Goal: Task Accomplishment & Management: Complete application form

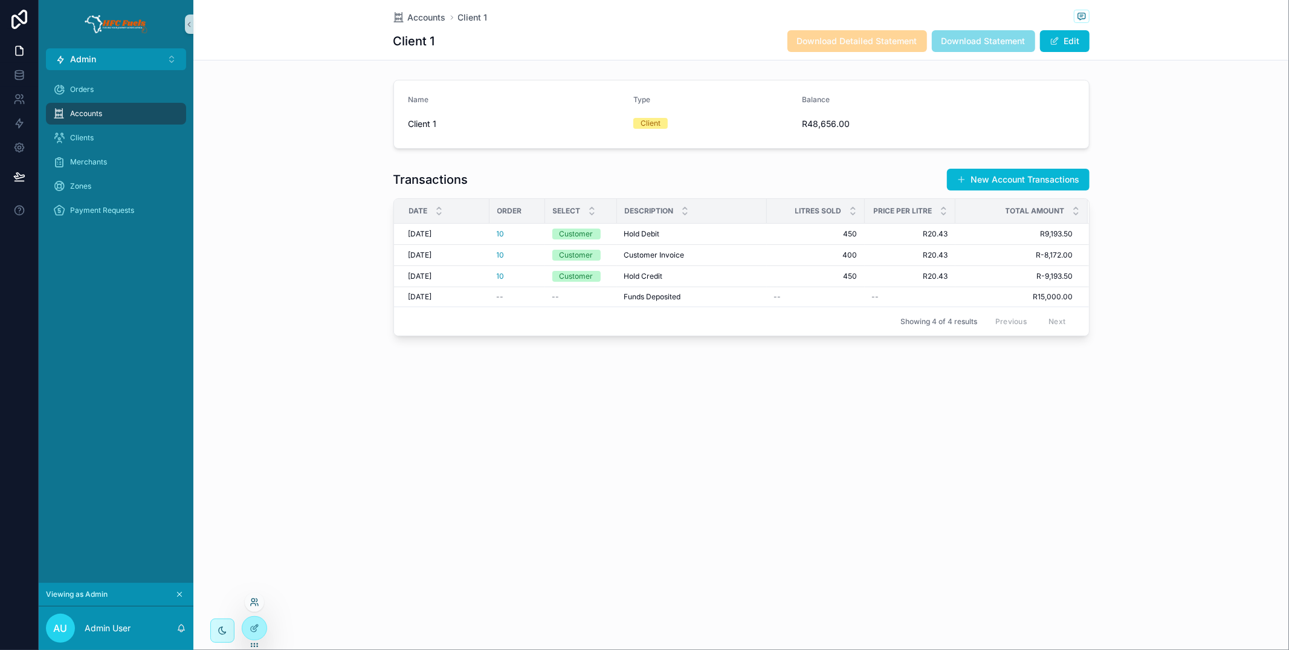
click at [253, 604] on icon at bounding box center [255, 602] width 10 height 10
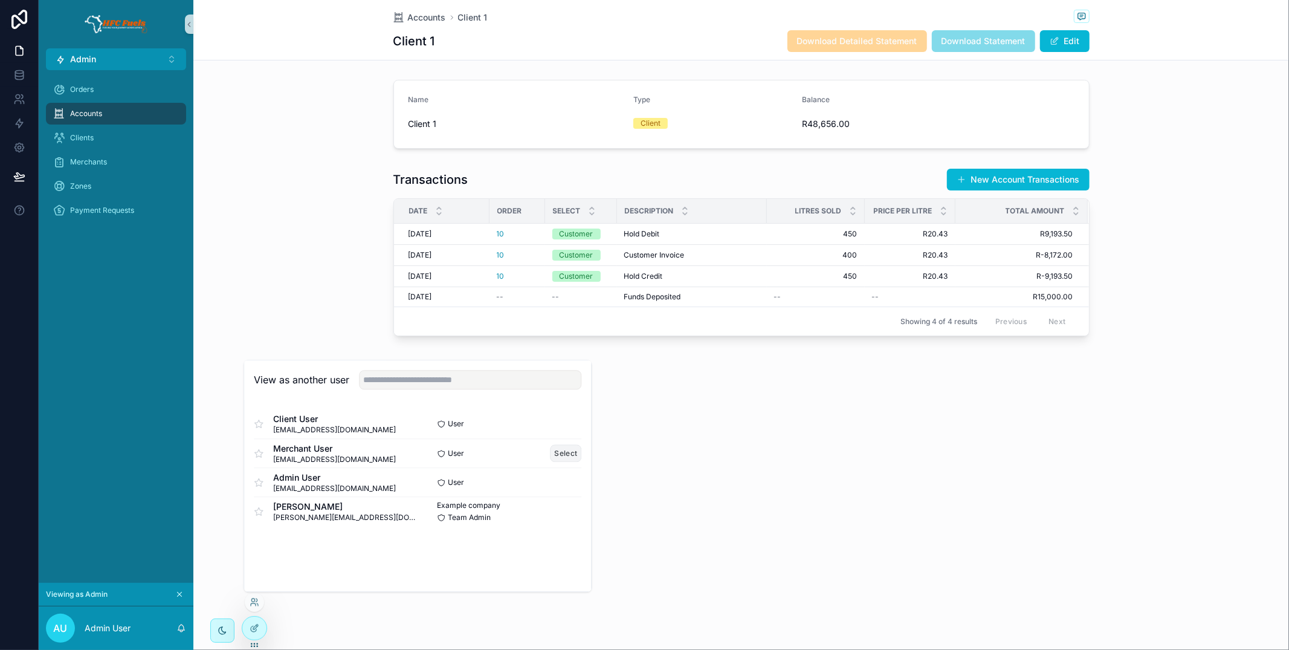
click at [557, 454] on button "Select" at bounding box center [565, 453] width 31 height 18
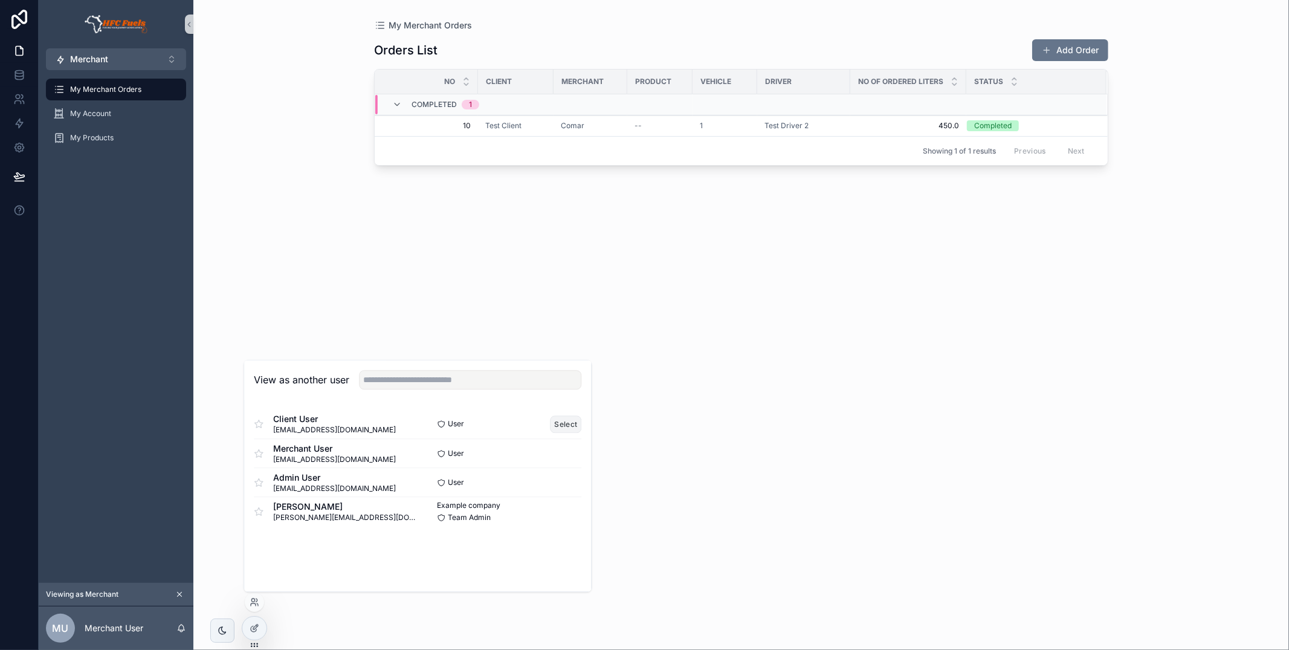
click at [570, 420] on button "Select" at bounding box center [565, 424] width 31 height 18
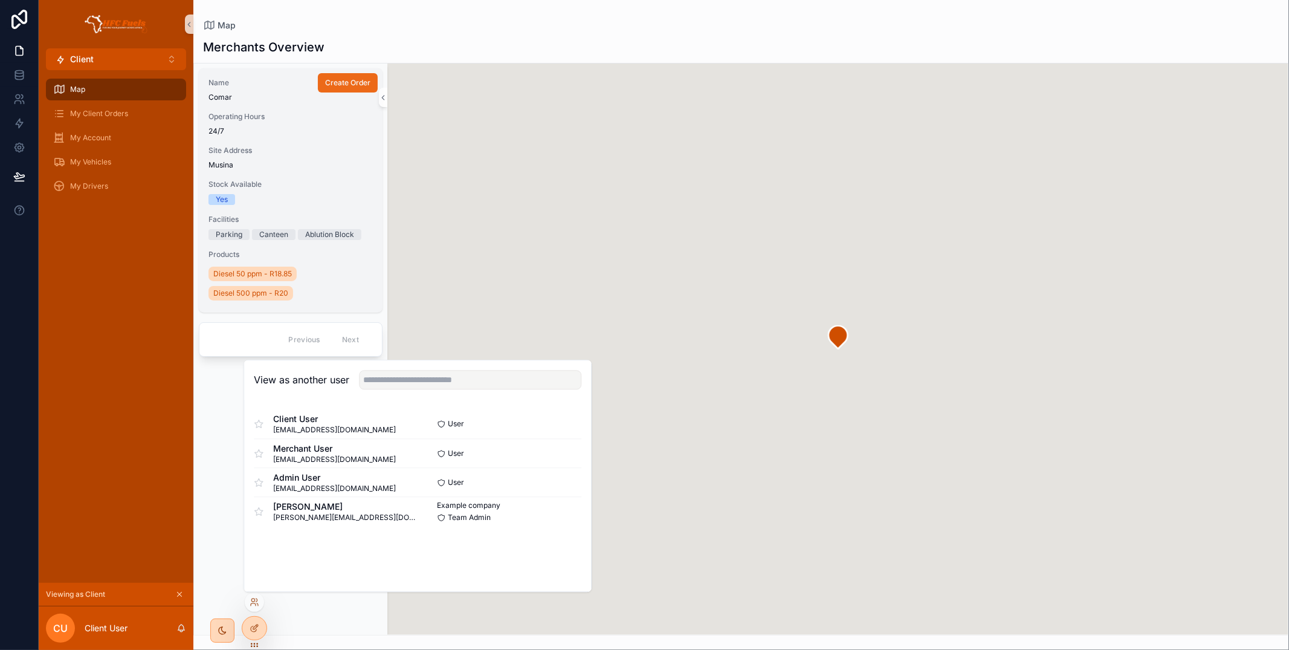
click at [357, 85] on span "Create Order" at bounding box center [347, 83] width 45 height 10
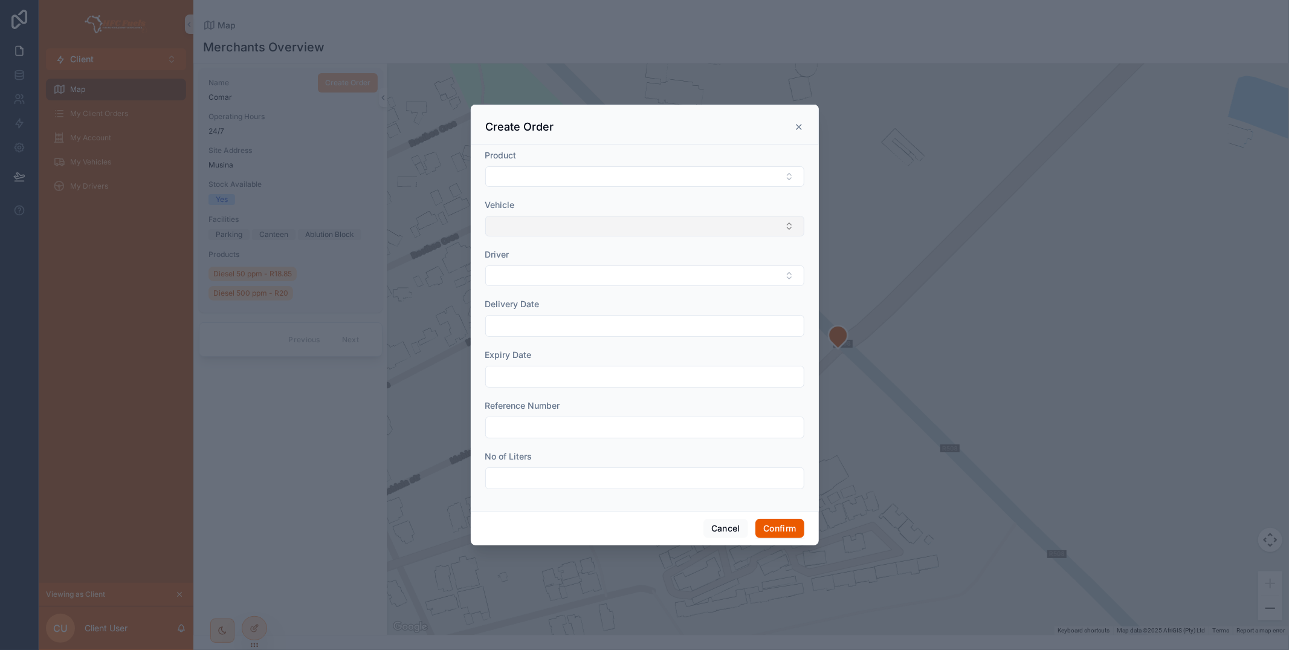
click at [739, 225] on button "Select Button" at bounding box center [644, 226] width 319 height 21
click at [627, 277] on div "1" at bounding box center [644, 274] width 313 height 19
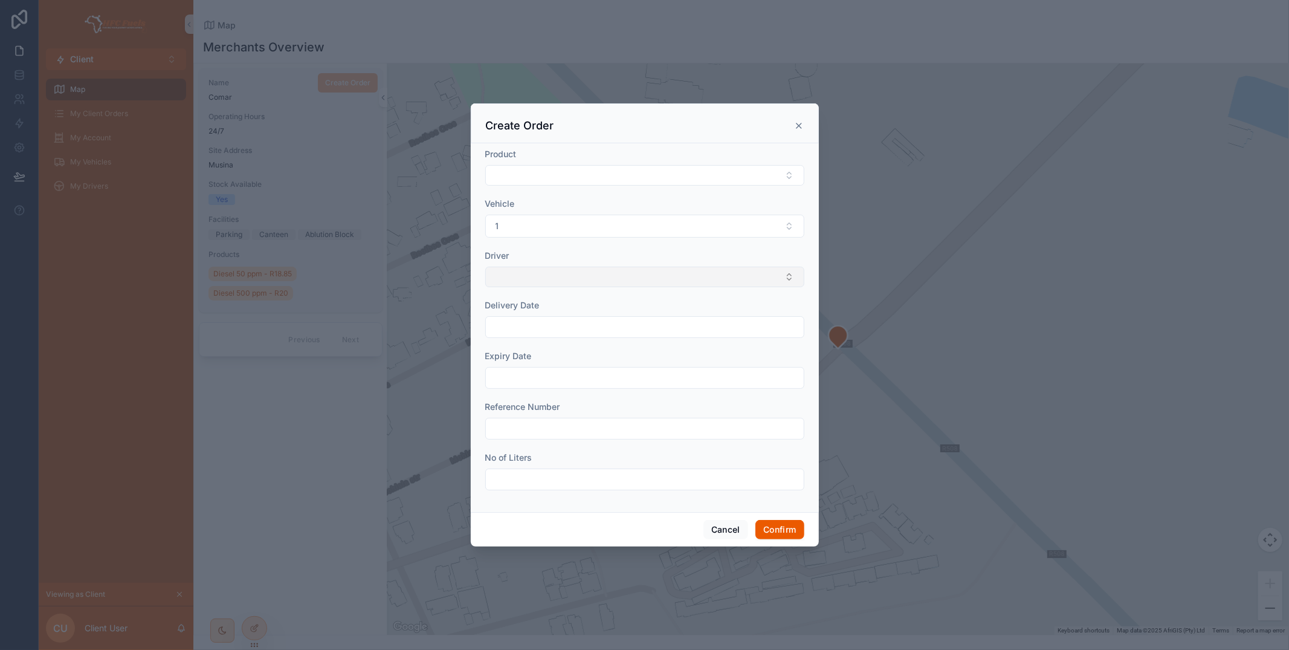
drag, startPoint x: 612, startPoint y: 276, endPoint x: 611, endPoint y: 286, distance: 10.3
click at [612, 276] on button "Select Button" at bounding box center [644, 276] width 319 height 21
click at [600, 327] on div "Test Driver 2" at bounding box center [644, 324] width 313 height 19
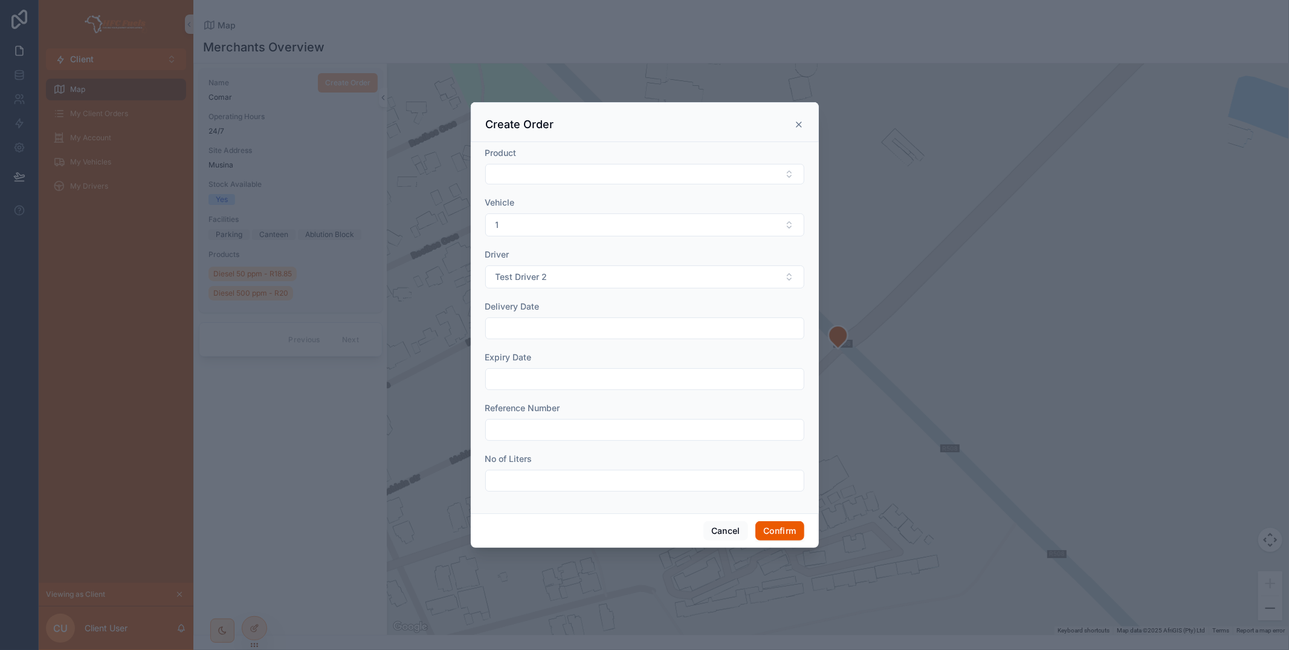
click at [597, 325] on input "text" at bounding box center [645, 328] width 318 height 17
click at [628, 427] on button "3" at bounding box center [623, 429] width 22 height 22
type input "**********"
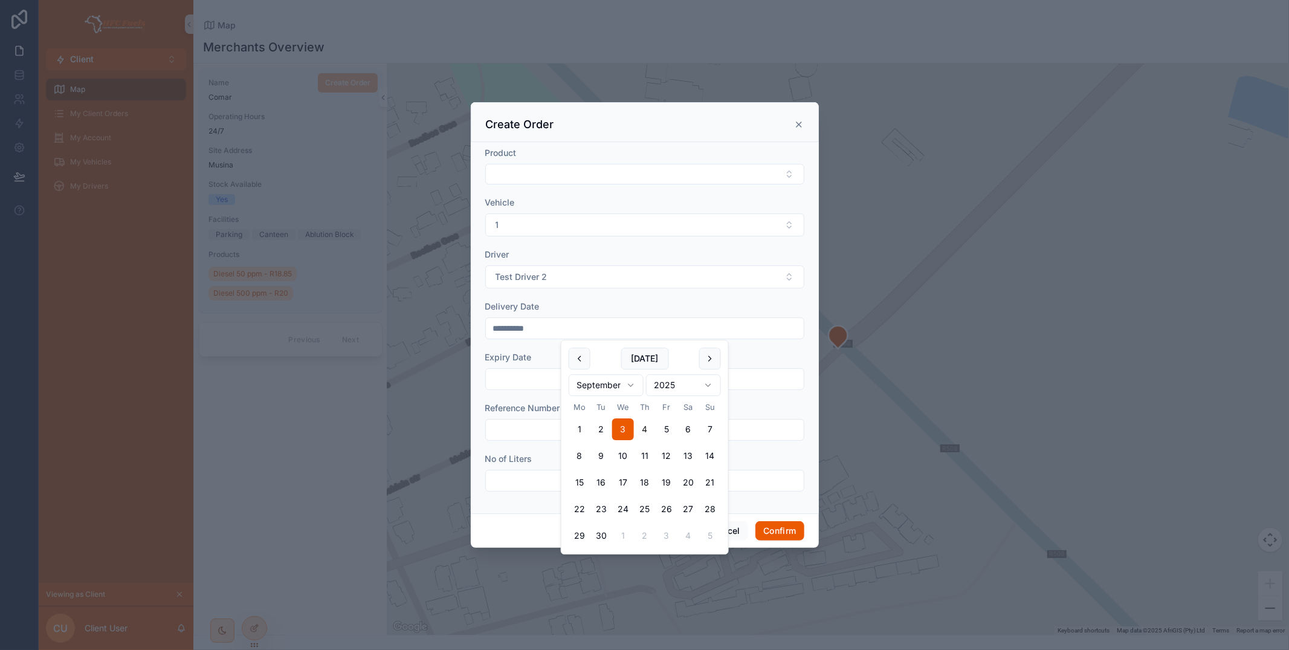
click at [546, 376] on input "text" at bounding box center [645, 378] width 318 height 17
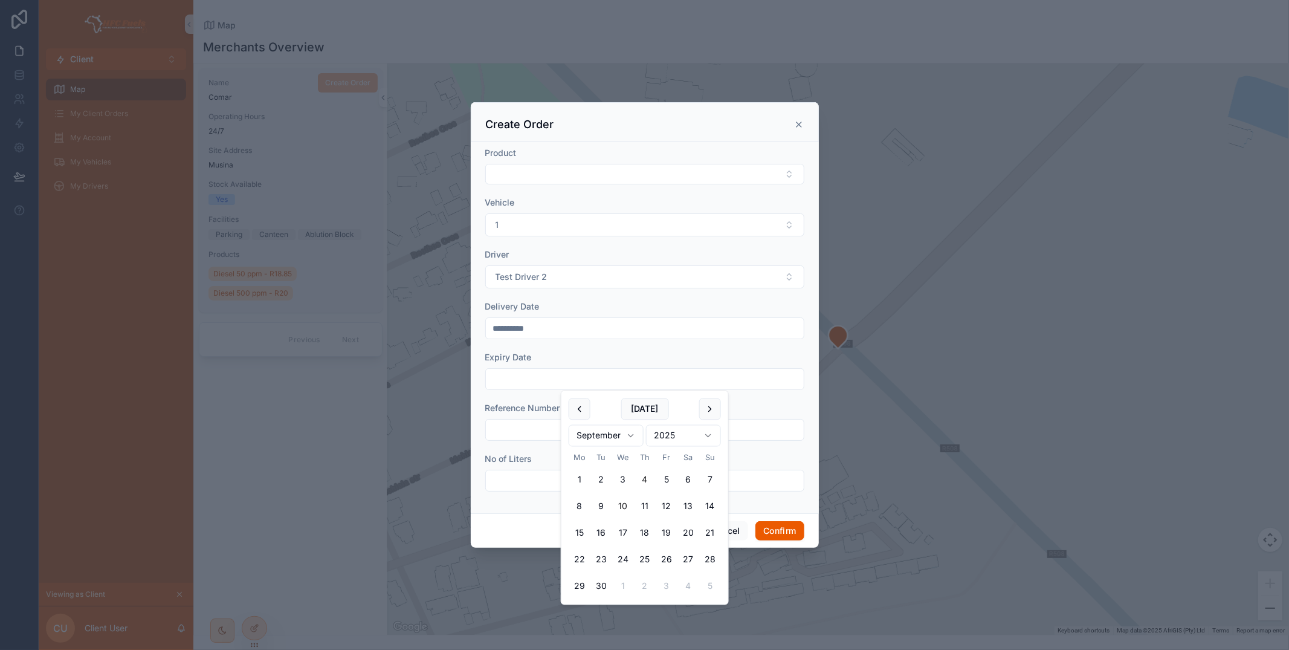
click at [622, 503] on button "10" at bounding box center [623, 506] width 22 height 22
type input "**********"
click at [557, 433] on input "text" at bounding box center [645, 429] width 318 height 17
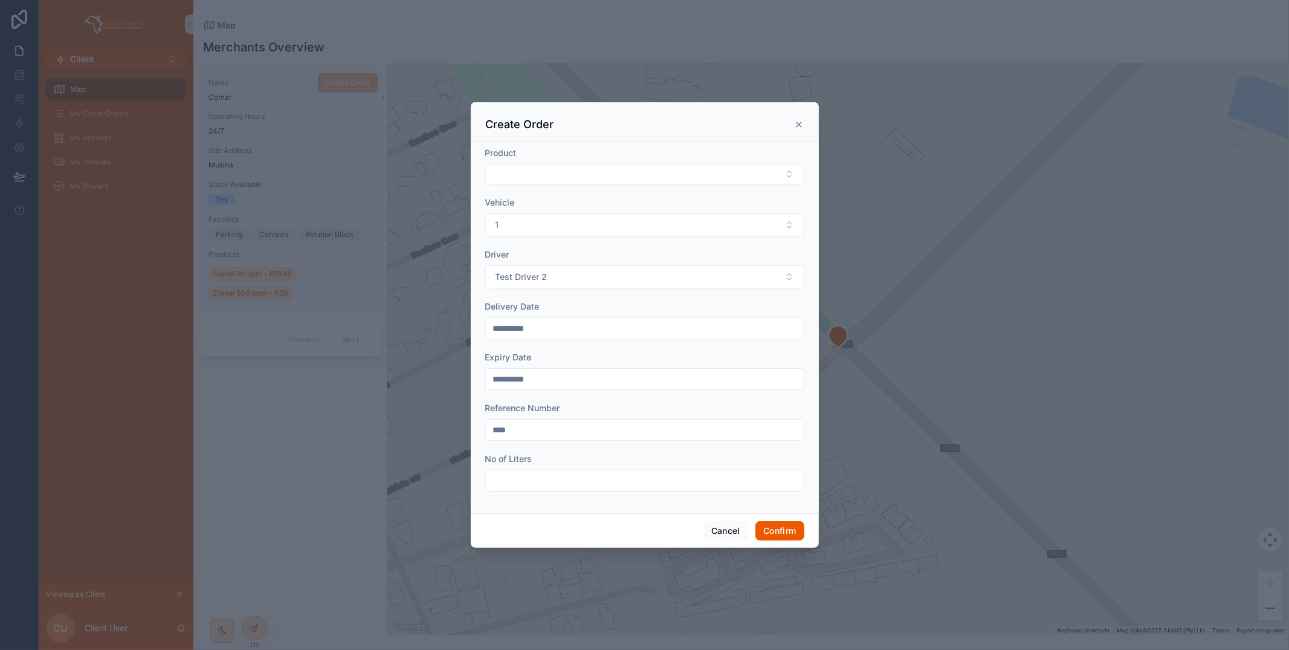
type input "****"
click at [607, 483] on input "text" at bounding box center [645, 480] width 318 height 17
type input "*****"
click at [770, 534] on button "Confirm" at bounding box center [779, 530] width 48 height 19
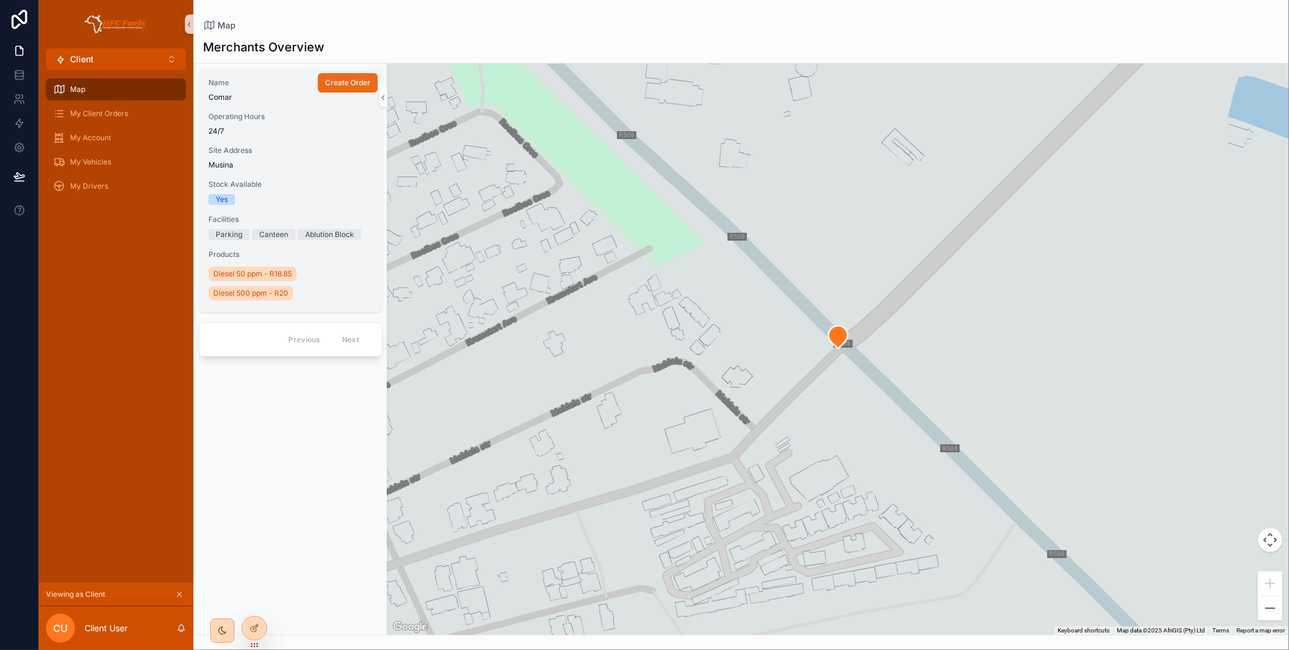
click at [331, 78] on span "Create Order" at bounding box center [347, 83] width 45 height 10
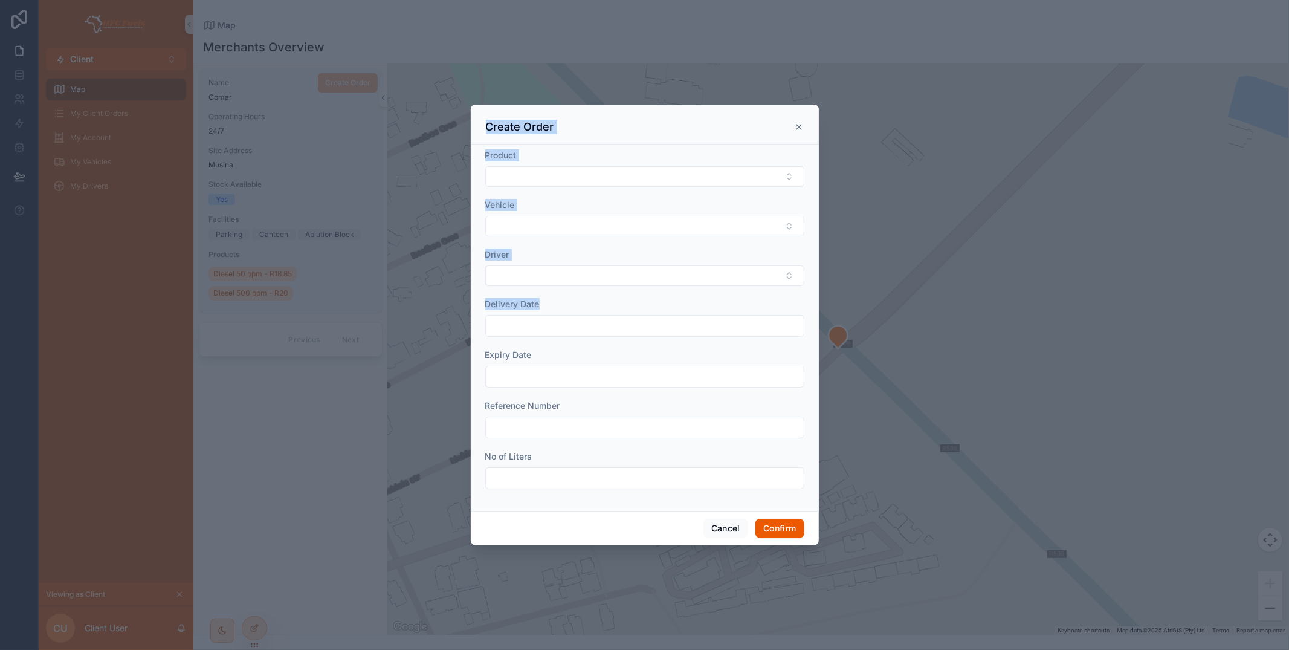
drag, startPoint x: 549, startPoint y: 309, endPoint x: 510, endPoint y: 306, distance: 39.4
click at [446, 305] on div "Create Order Product Vehicle Driver Delivery Date Expiry Date Reference Number …" at bounding box center [644, 325] width 1289 height 650
click at [510, 306] on span "Delivery Date" at bounding box center [512, 303] width 54 height 10
drag, startPoint x: 536, startPoint y: 305, endPoint x: 484, endPoint y: 303, distance: 52.0
click at [484, 303] on div "Product Vehicle Driver Delivery Date Expiry Date Reference Number No of Liters" at bounding box center [645, 327] width 348 height 366
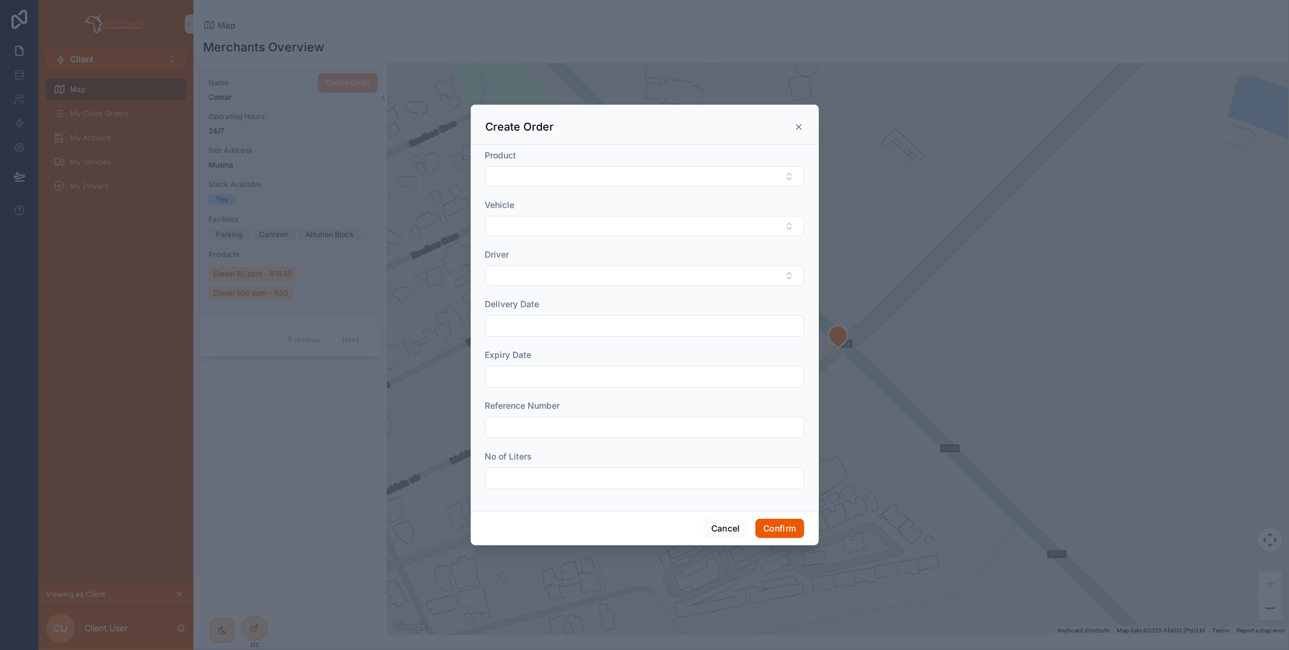
click at [508, 326] on input "text" at bounding box center [645, 325] width 318 height 17
click at [564, 304] on div "Delivery Date" at bounding box center [644, 304] width 319 height 12
click at [796, 126] on icon at bounding box center [799, 127] width 10 height 10
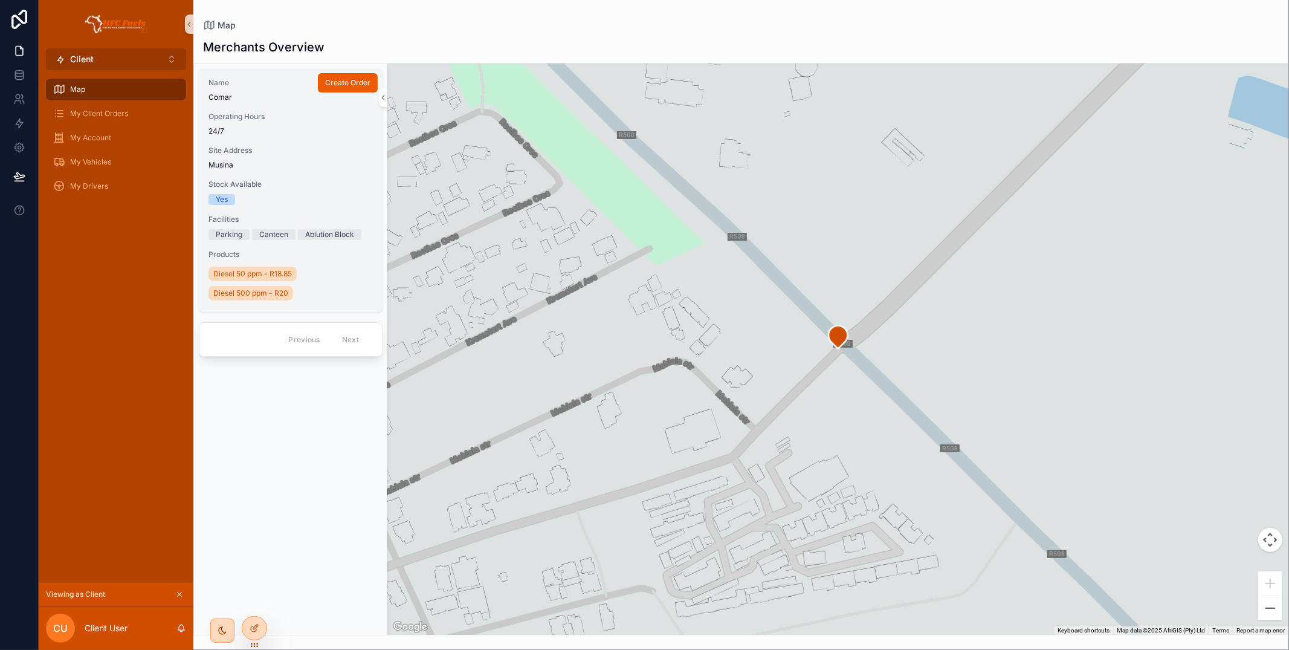
click at [128, 56] on button "Client ⌥ 1" at bounding box center [116, 59] width 140 height 22
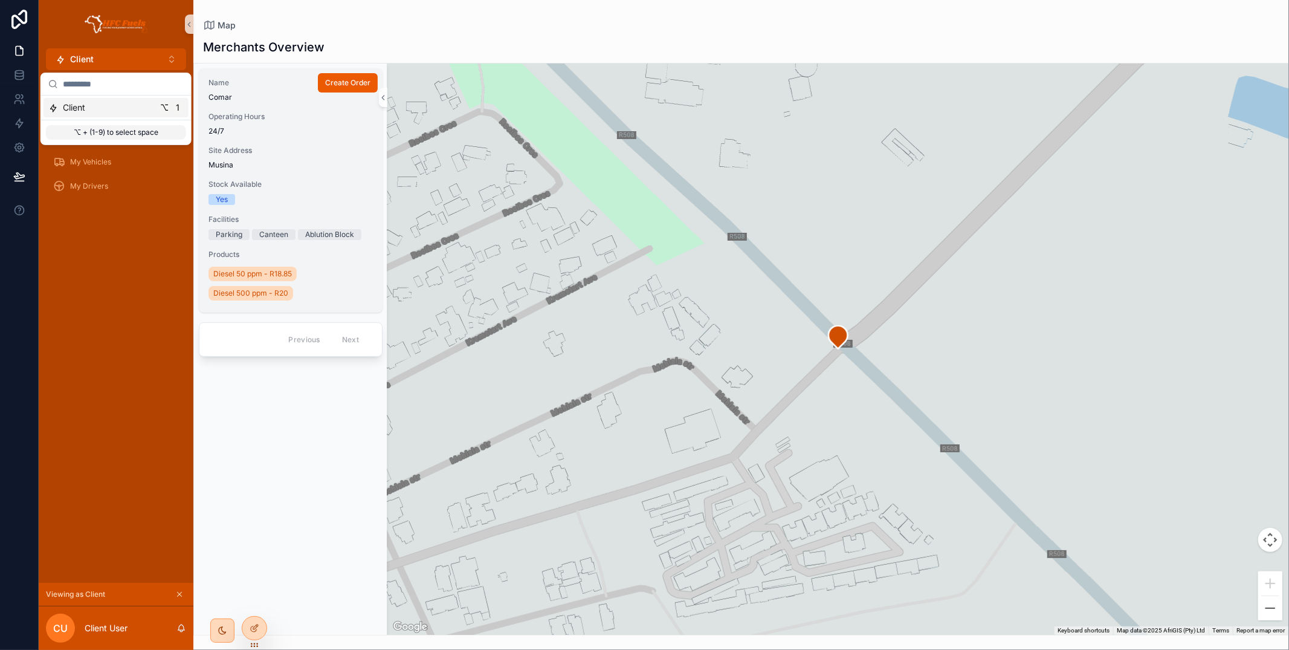
drag, startPoint x: 254, startPoint y: 422, endPoint x: 279, endPoint y: 462, distance: 46.8
click at [254, 423] on div "Name Comar Operating Hours 24/7 Site Address Musina Stock Available Yes Facilit…" at bounding box center [290, 348] width 193 height 571
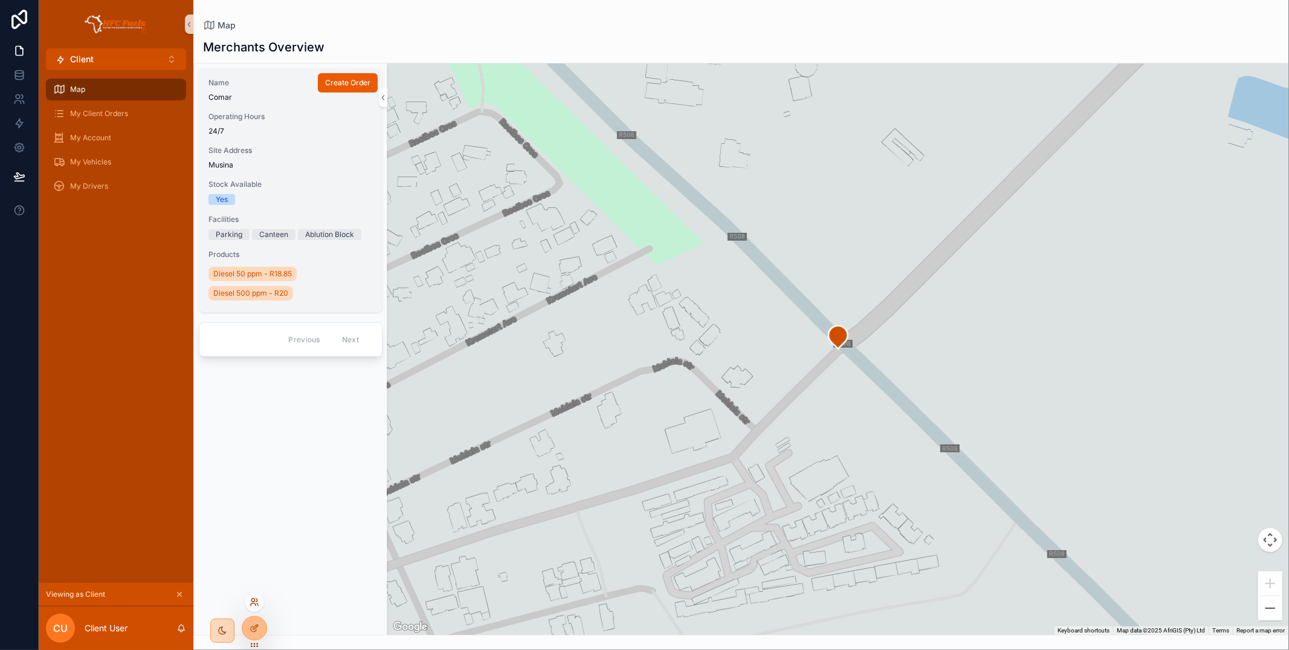
click at [254, 604] on icon at bounding box center [255, 602] width 10 height 10
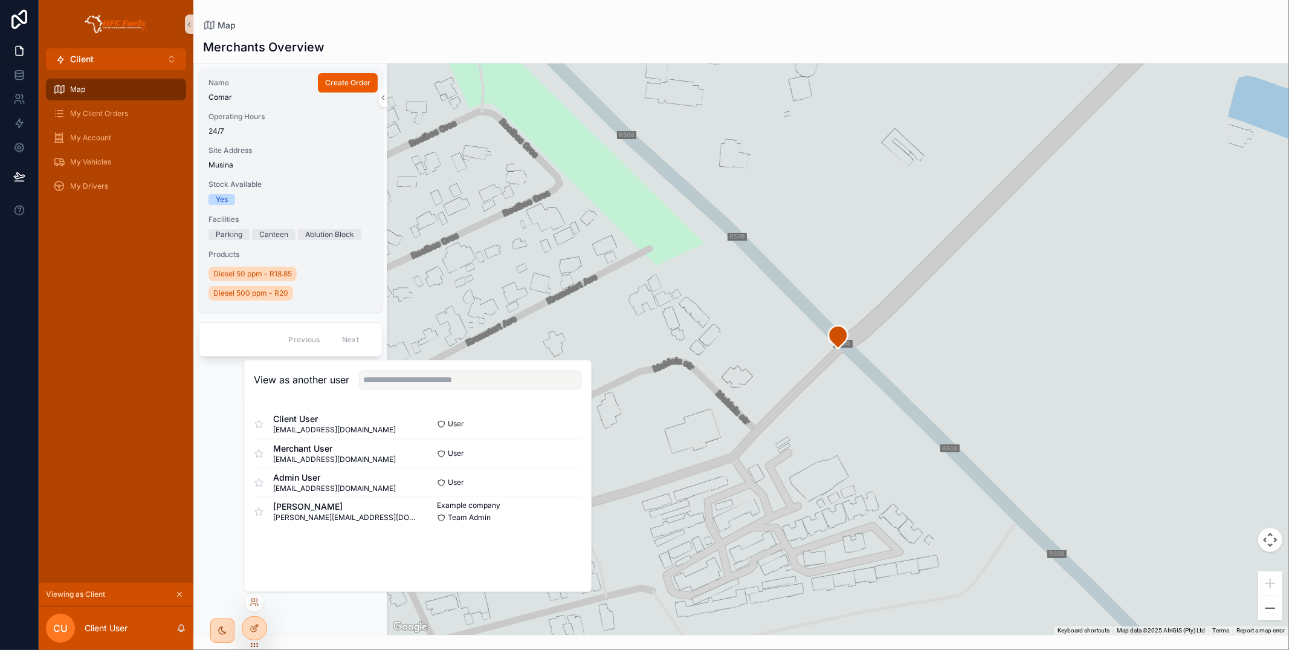
drag, startPoint x: 561, startPoint y: 455, endPoint x: 443, endPoint y: 356, distance: 154.0
click at [0, 0] on button "Select" at bounding box center [0, 0] width 0 height 0
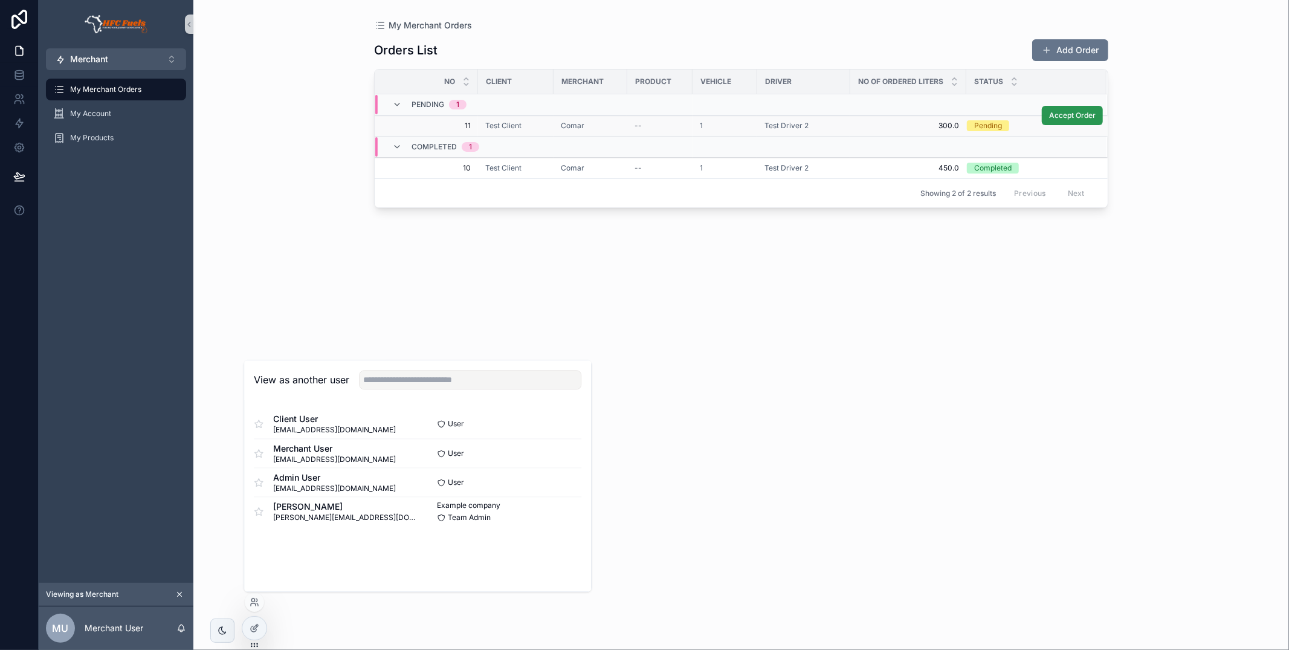
click at [1090, 115] on span "Accept Order" at bounding box center [1072, 116] width 47 height 10
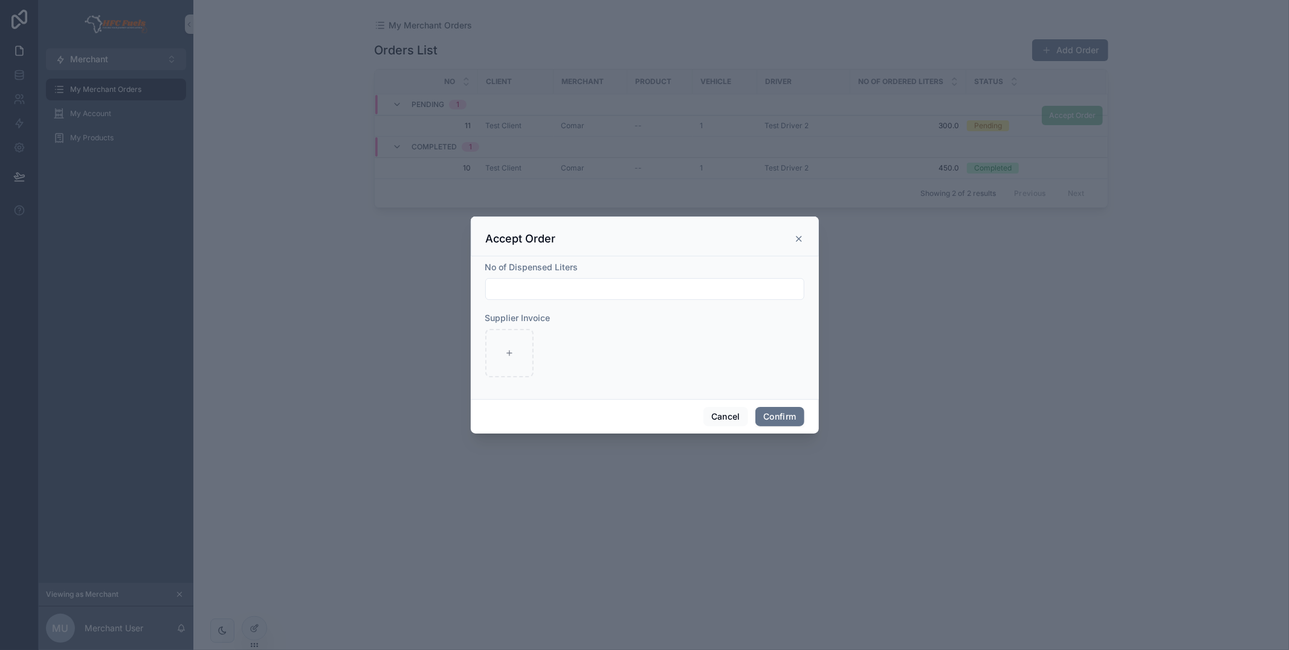
click at [557, 284] on input "text" at bounding box center [645, 288] width 318 height 17
click at [796, 235] on icon at bounding box center [799, 239] width 10 height 10
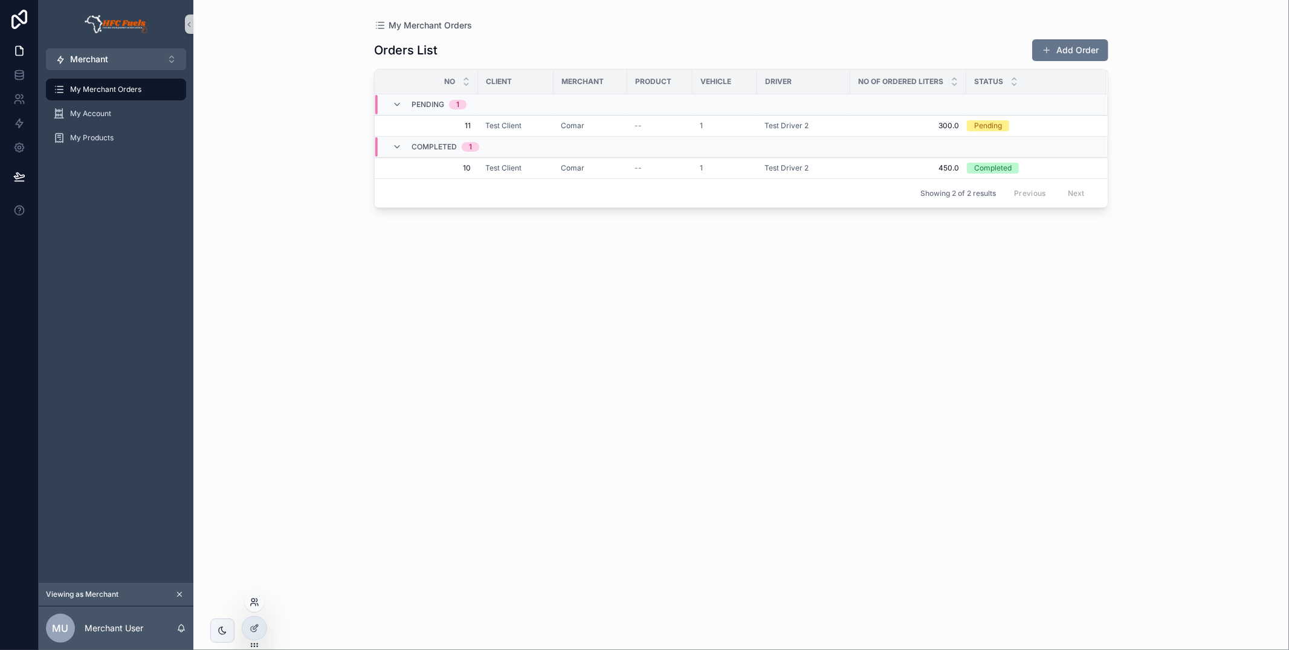
click at [255, 604] on icon at bounding box center [255, 602] width 10 height 10
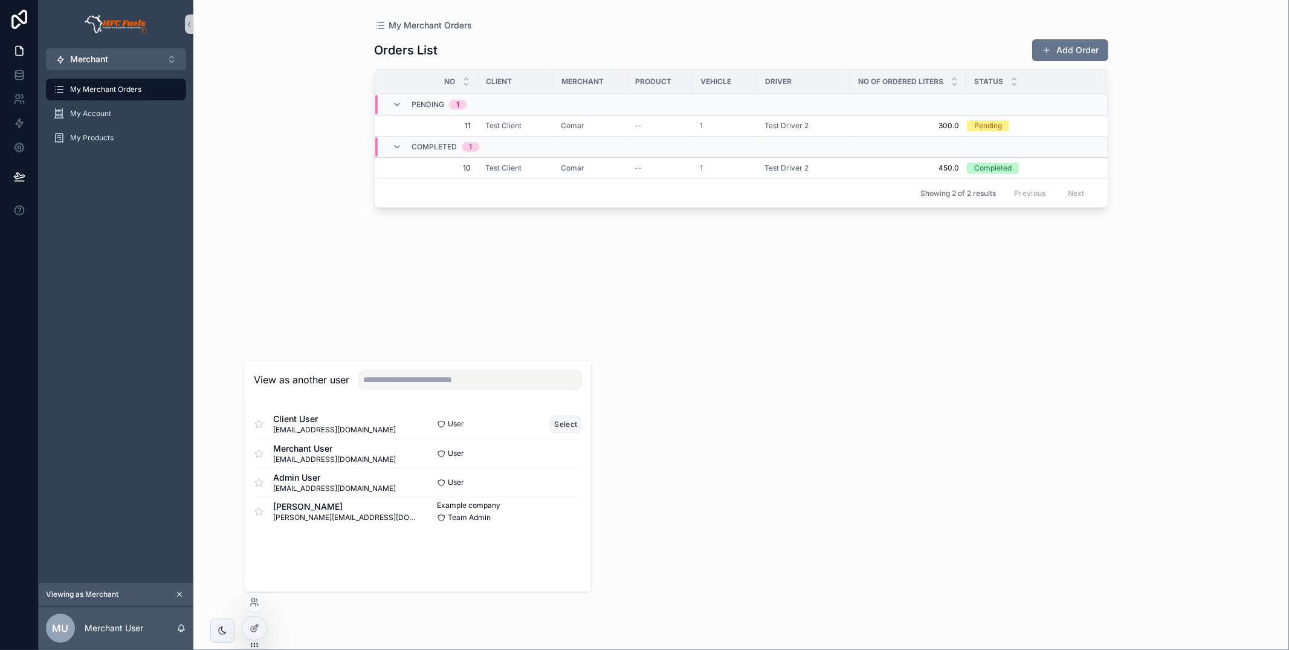
click at [563, 419] on button "Select" at bounding box center [565, 424] width 31 height 18
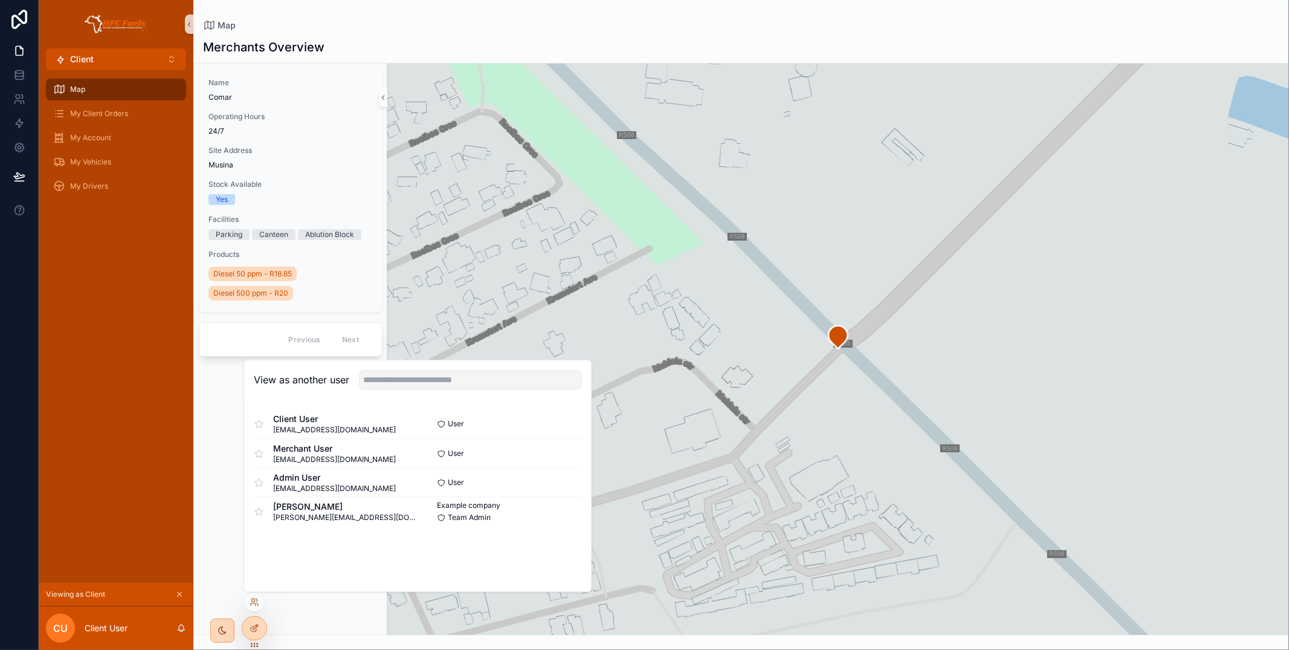
click at [151, 250] on div "Map My Client Orders My Account My Vehicles My Drivers" at bounding box center [116, 326] width 155 height 512
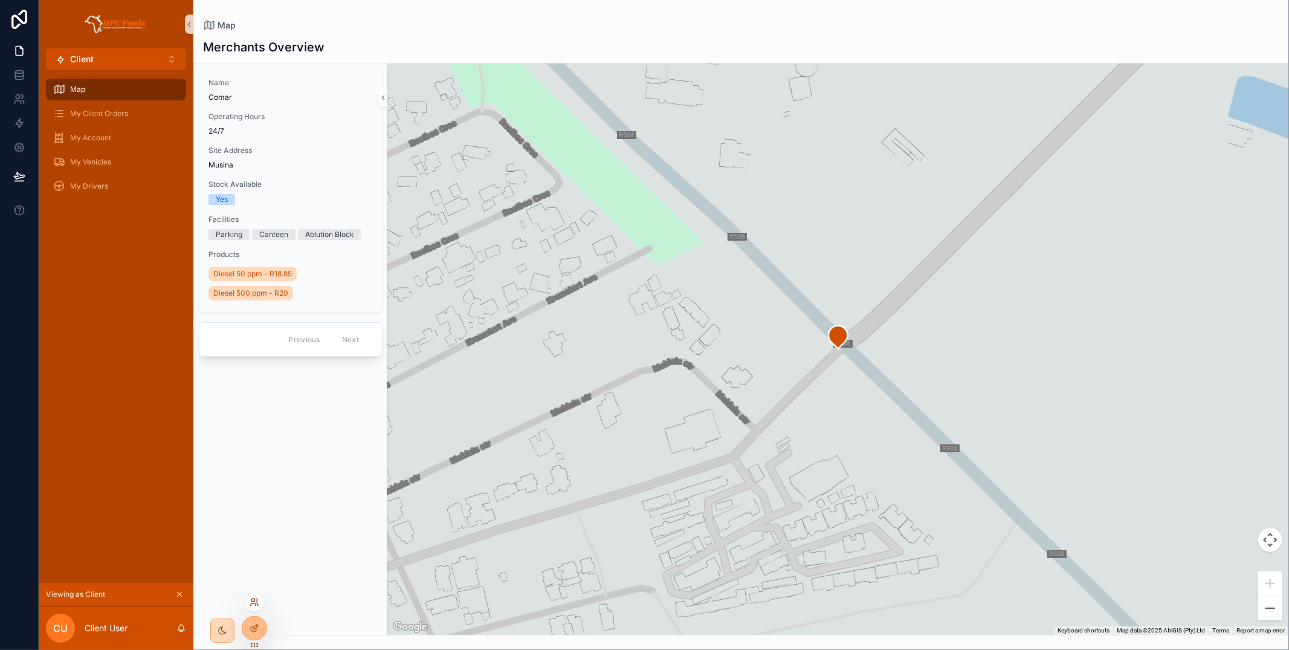
click at [257, 599] on icon at bounding box center [255, 602] width 10 height 10
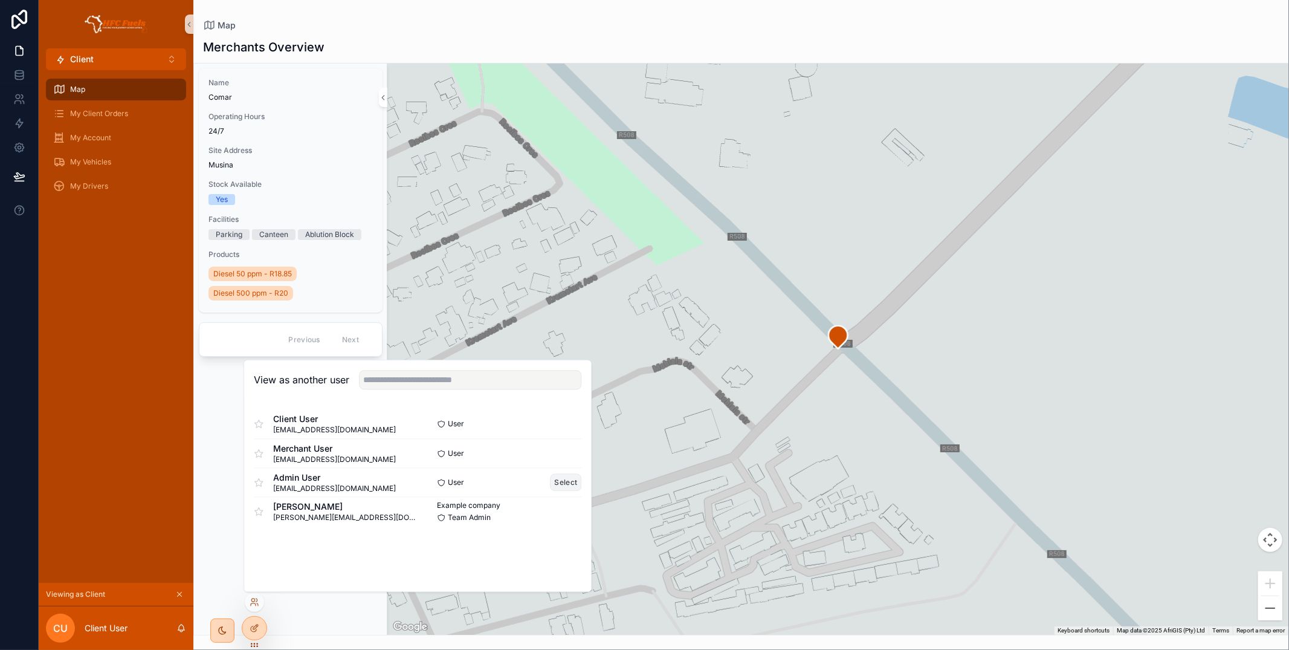
click at [572, 485] on button "Select" at bounding box center [565, 482] width 31 height 18
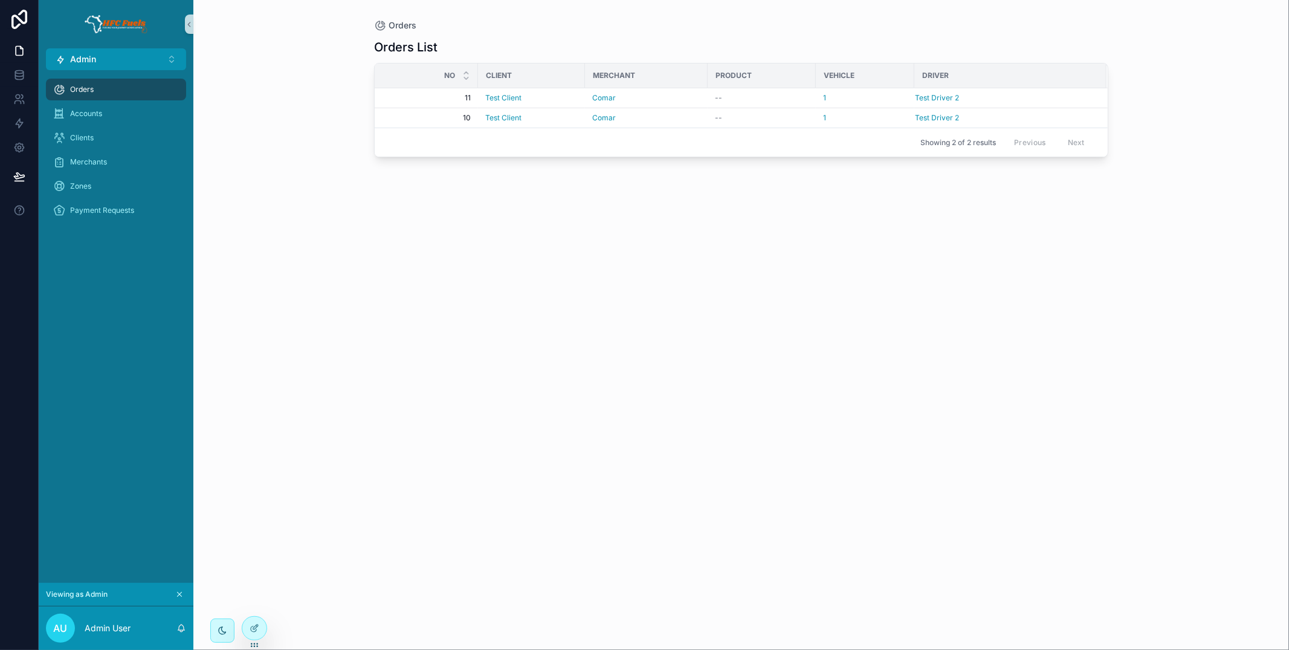
click at [144, 273] on div "Orders Accounts Clients Merchants Zones Payment Requests" at bounding box center [116, 326] width 155 height 512
click at [94, 190] on div "Zones" at bounding box center [116, 185] width 126 height 19
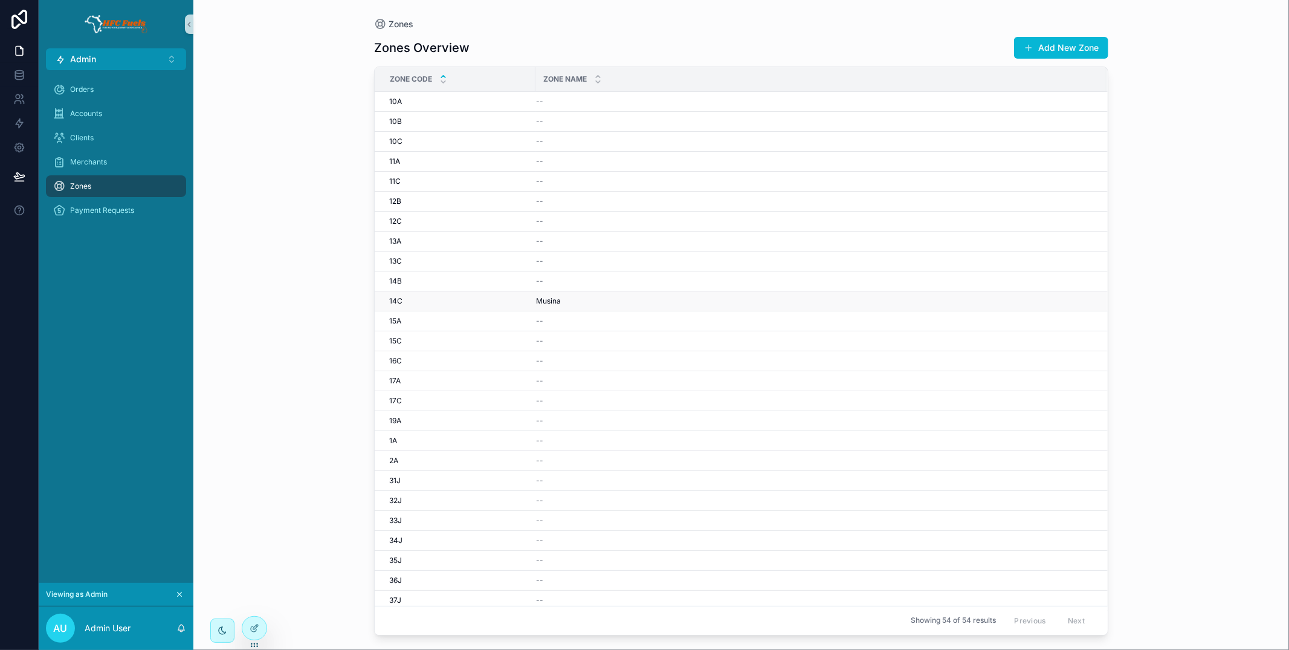
click at [579, 303] on div "[PERSON_NAME]" at bounding box center [814, 301] width 556 height 10
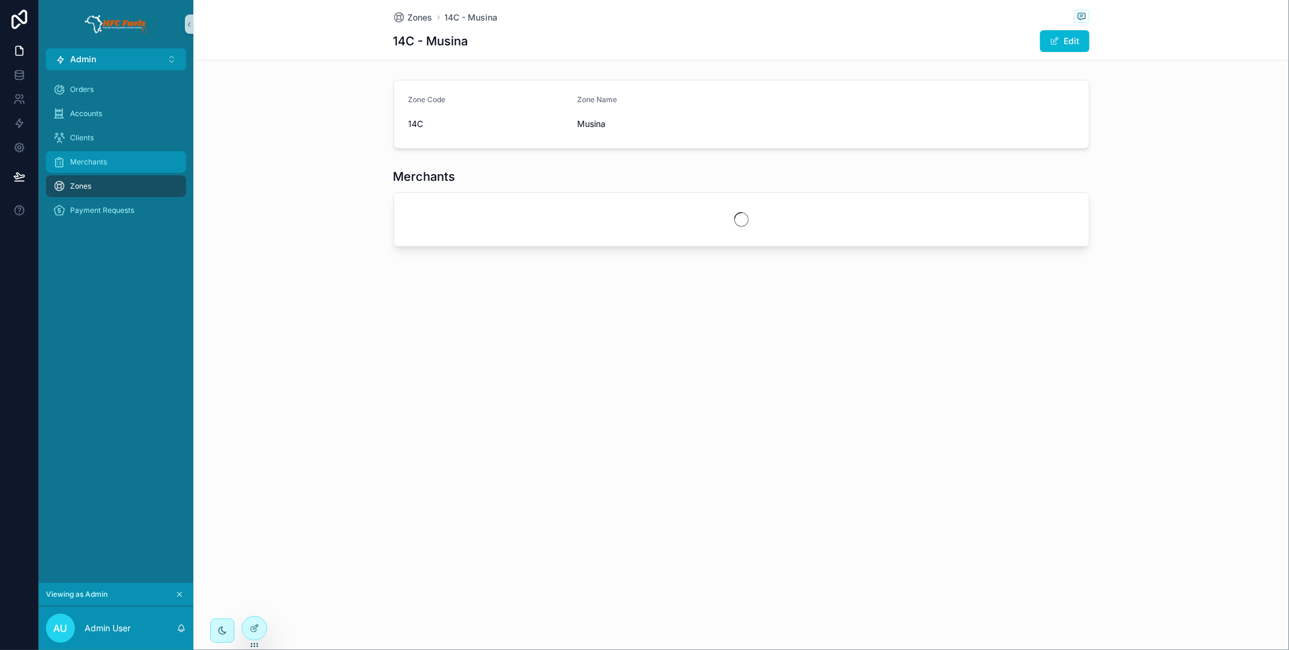
click at [97, 155] on div "Merchants" at bounding box center [116, 161] width 126 height 19
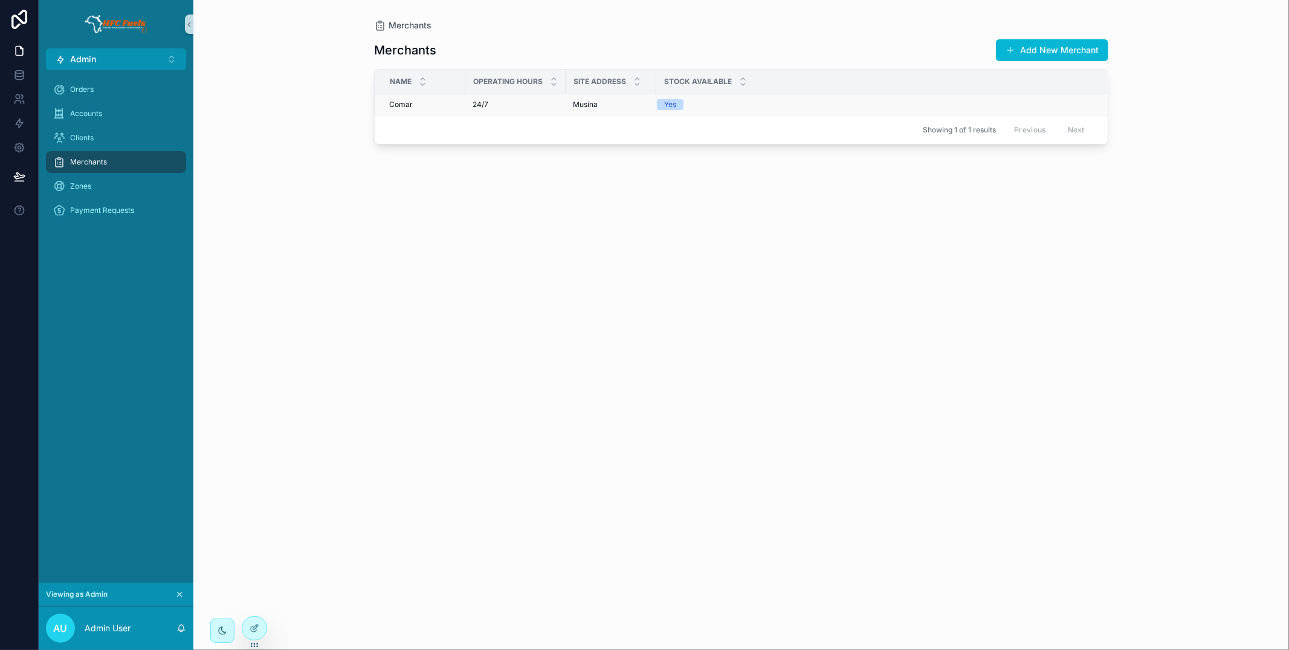
click at [543, 103] on div "24/7 24/7" at bounding box center [516, 105] width 86 height 10
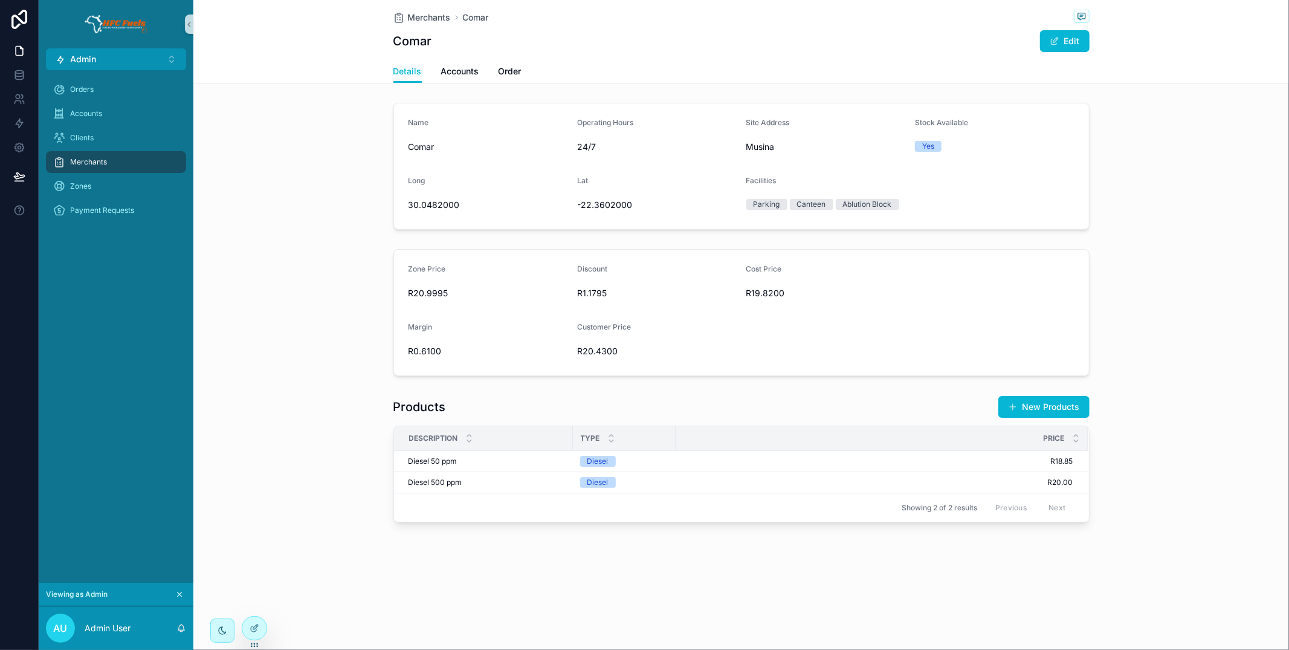
click at [439, 294] on span "R20.9995" at bounding box center [488, 293] width 160 height 12
click at [1066, 42] on button "Edit" at bounding box center [1065, 41] width 50 height 22
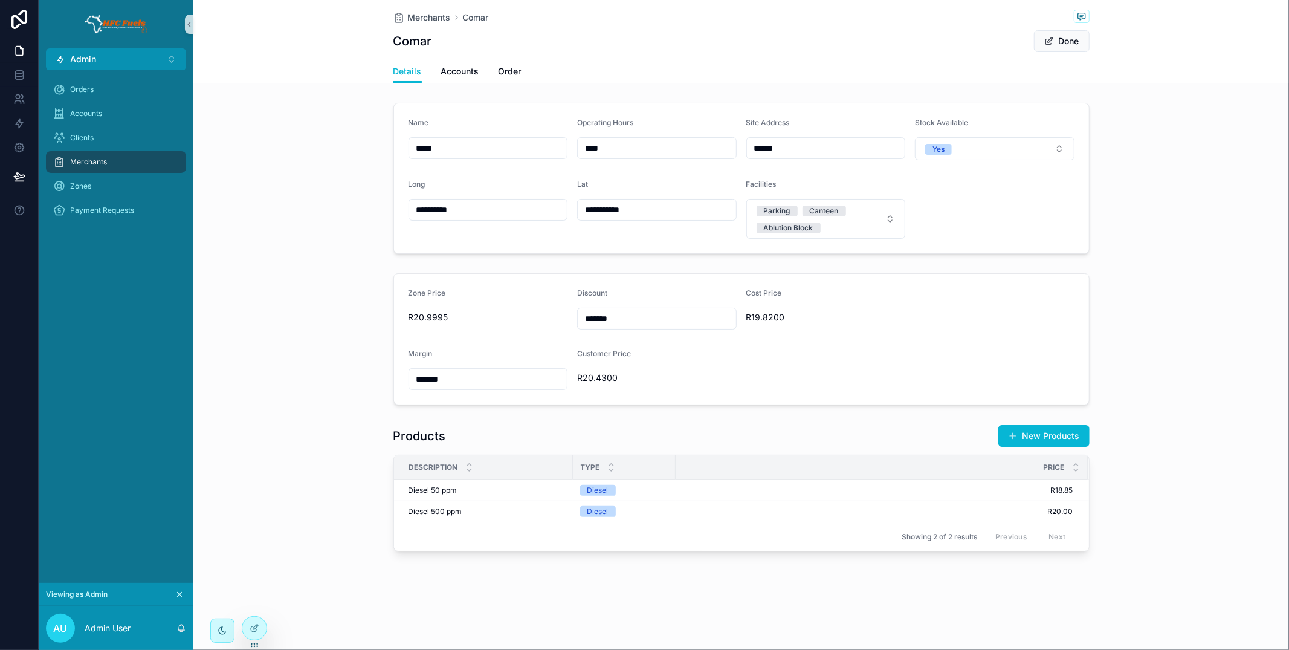
click at [426, 378] on input "*******" at bounding box center [488, 378] width 158 height 17
click at [478, 342] on form "Zone Price R20.9995 Discount ******* Cost Price R19.8200 Margin ******* Custome…" at bounding box center [741, 339] width 695 height 131
drag, startPoint x: 447, startPoint y: 318, endPoint x: 398, endPoint y: 318, distance: 48.9
click at [398, 318] on form "Zone Price R20.9995 Discount ******* Cost Price R19.8200 Margin ******* Custome…" at bounding box center [741, 339] width 695 height 131
click at [430, 318] on span "R20.9995" at bounding box center [488, 317] width 160 height 12
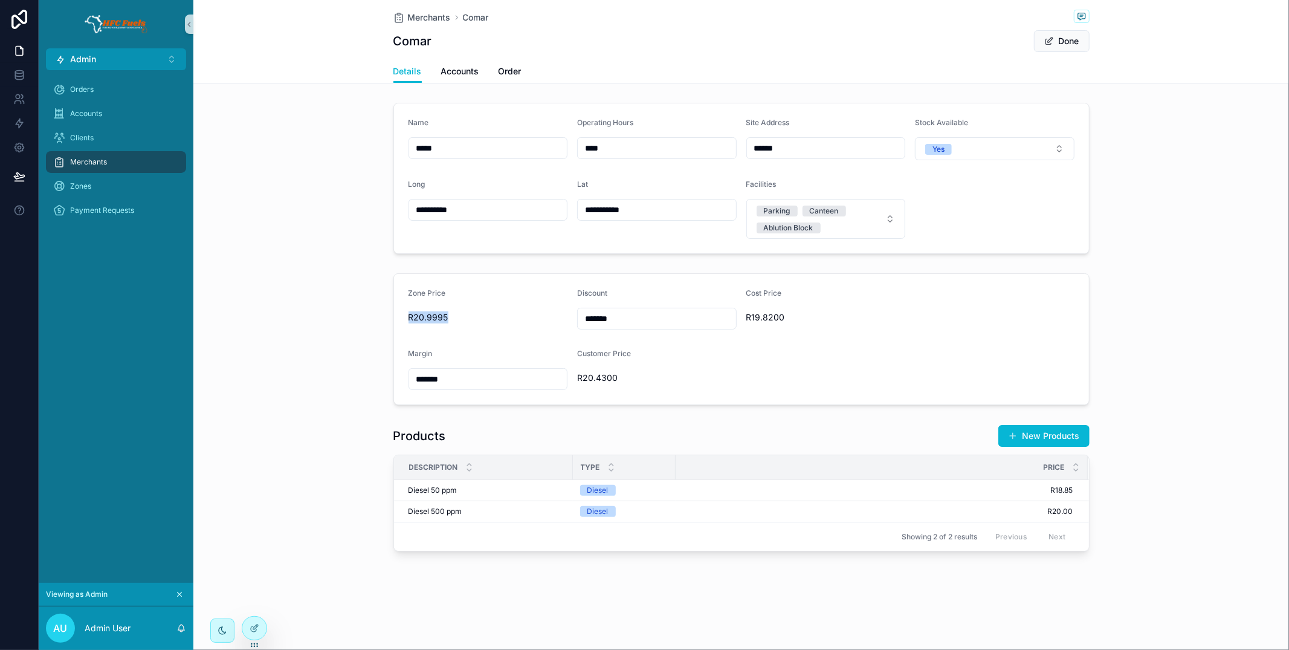
click at [430, 318] on span "R20.9995" at bounding box center [488, 317] width 160 height 12
click at [1056, 44] on button "Done" at bounding box center [1062, 41] width 56 height 22
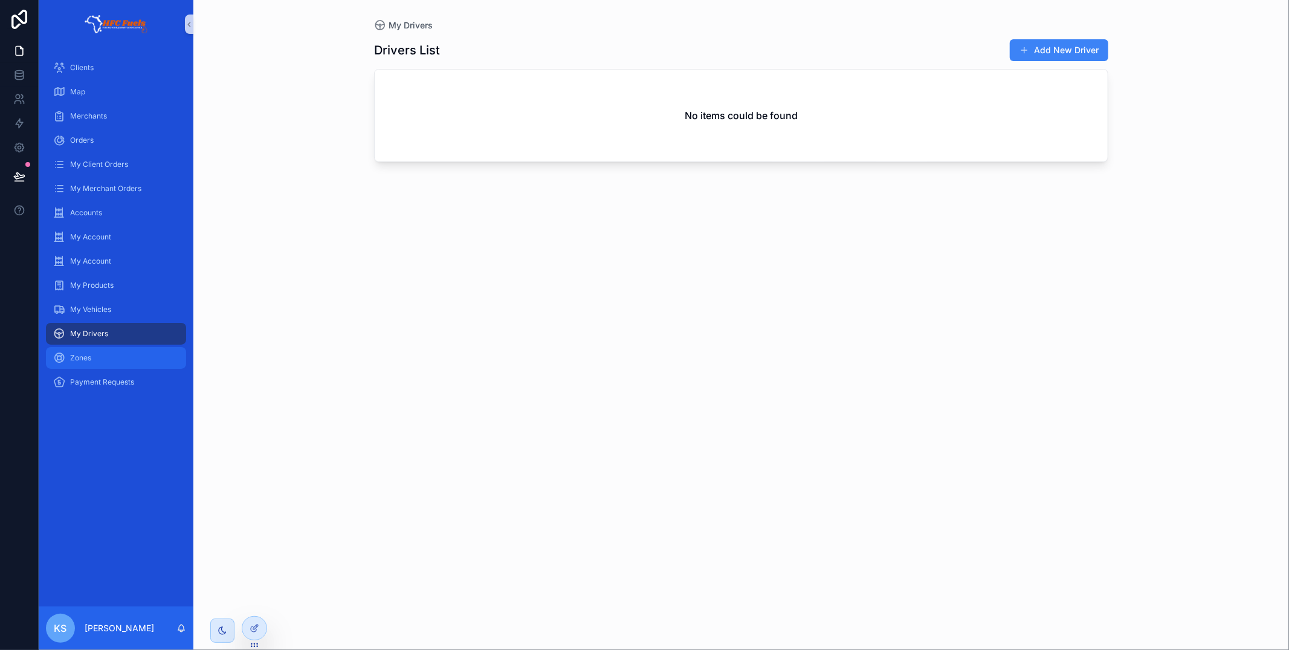
click at [96, 363] on div "Zones" at bounding box center [116, 357] width 126 height 19
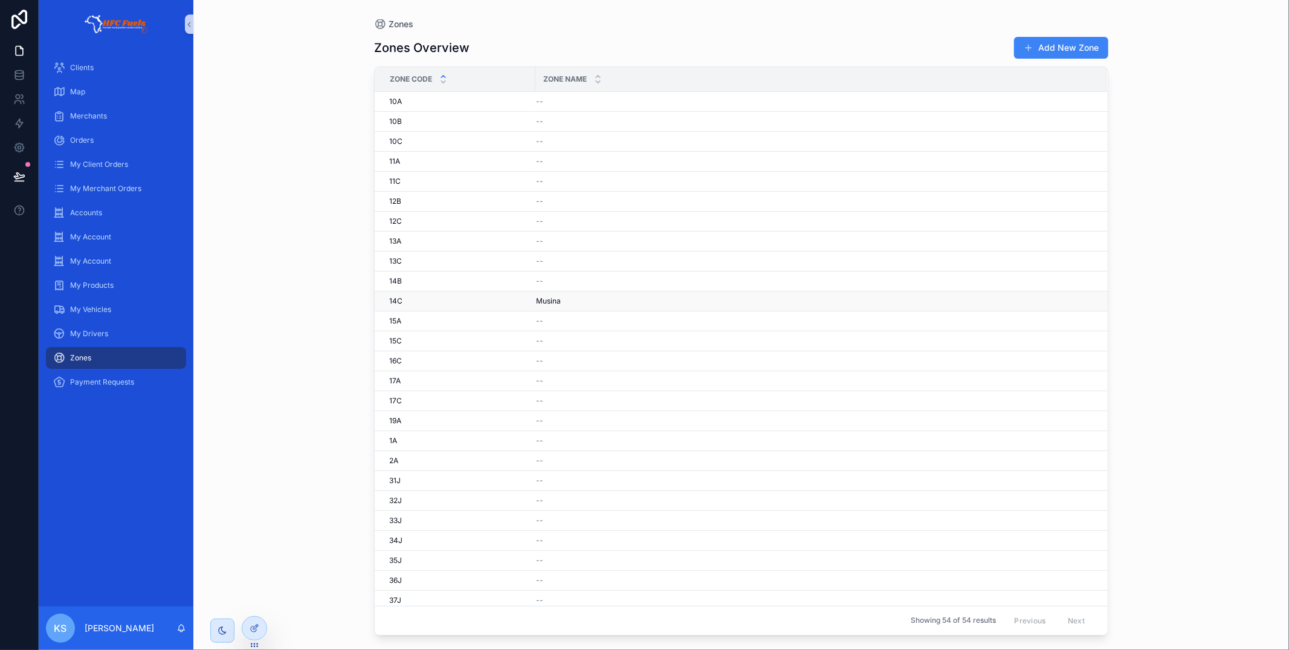
click at [673, 305] on div "[PERSON_NAME]" at bounding box center [814, 301] width 556 height 10
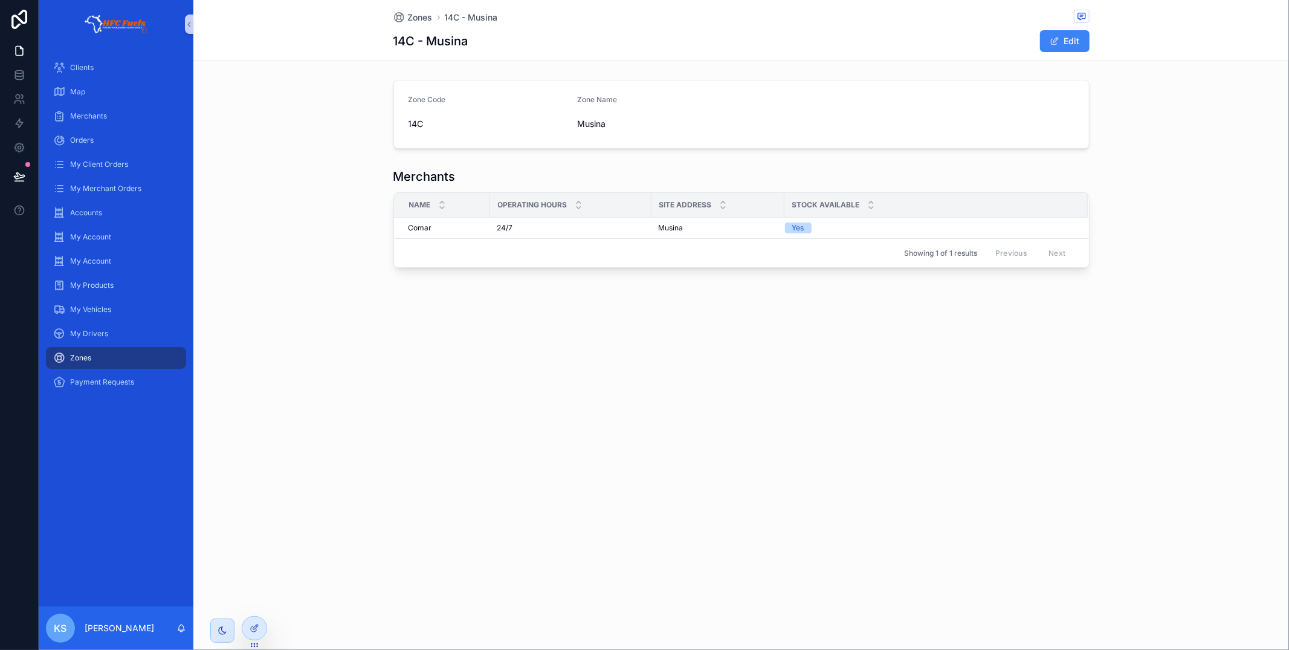
drag, startPoint x: 256, startPoint y: 634, endPoint x: 305, endPoint y: 586, distance: 68.4
click at [256, 634] on div at bounding box center [254, 627] width 24 height 23
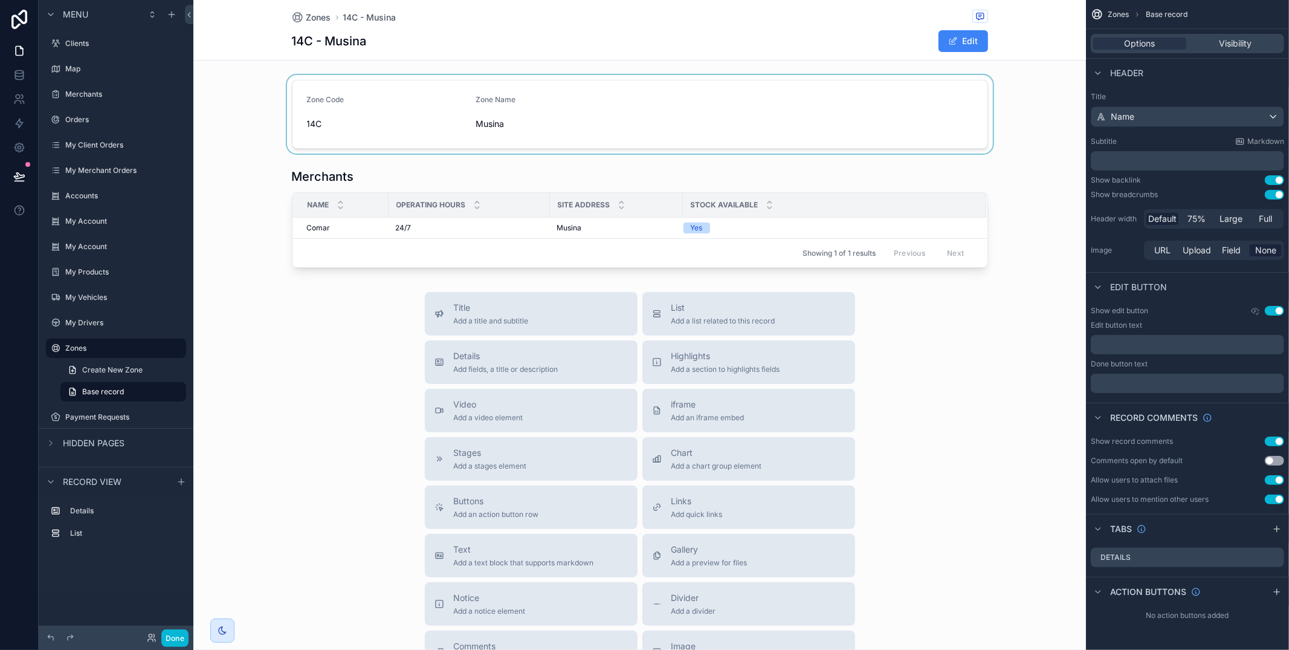
click at [839, 124] on div "scrollable content" at bounding box center [639, 114] width 892 height 79
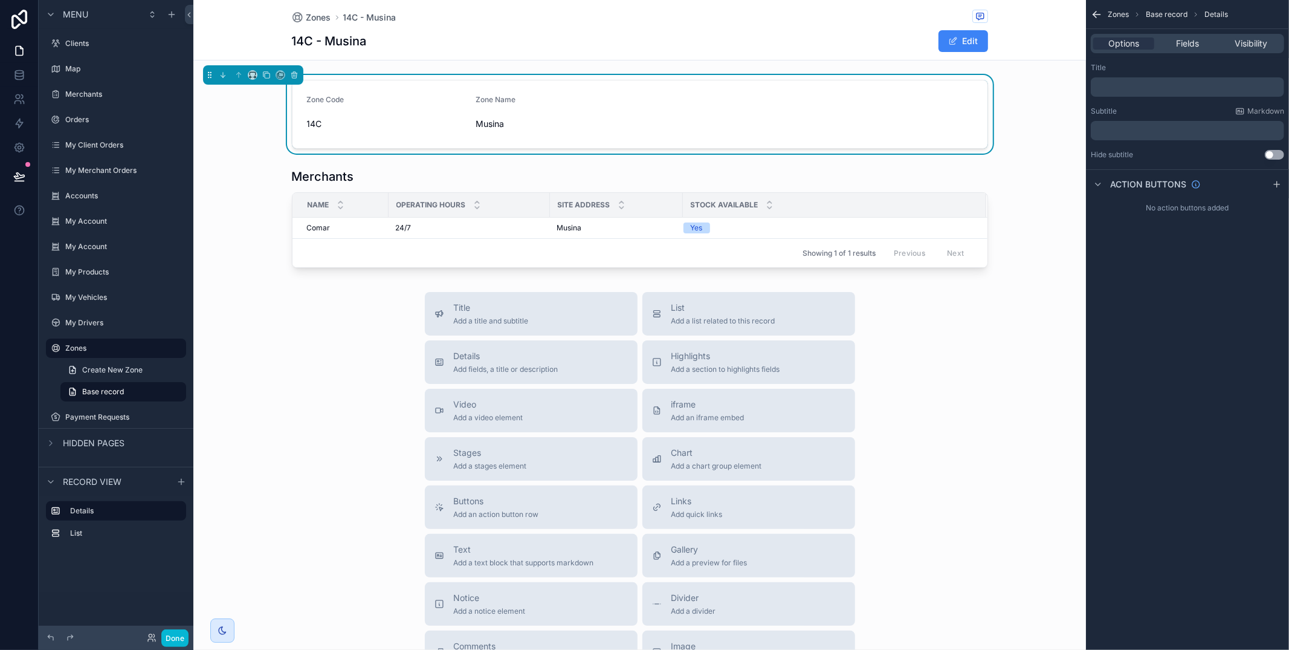
drag, startPoint x: 1203, startPoint y: 47, endPoint x: 1198, endPoint y: 56, distance: 11.1
click at [1203, 47] on div "Fields" at bounding box center [1187, 43] width 61 height 12
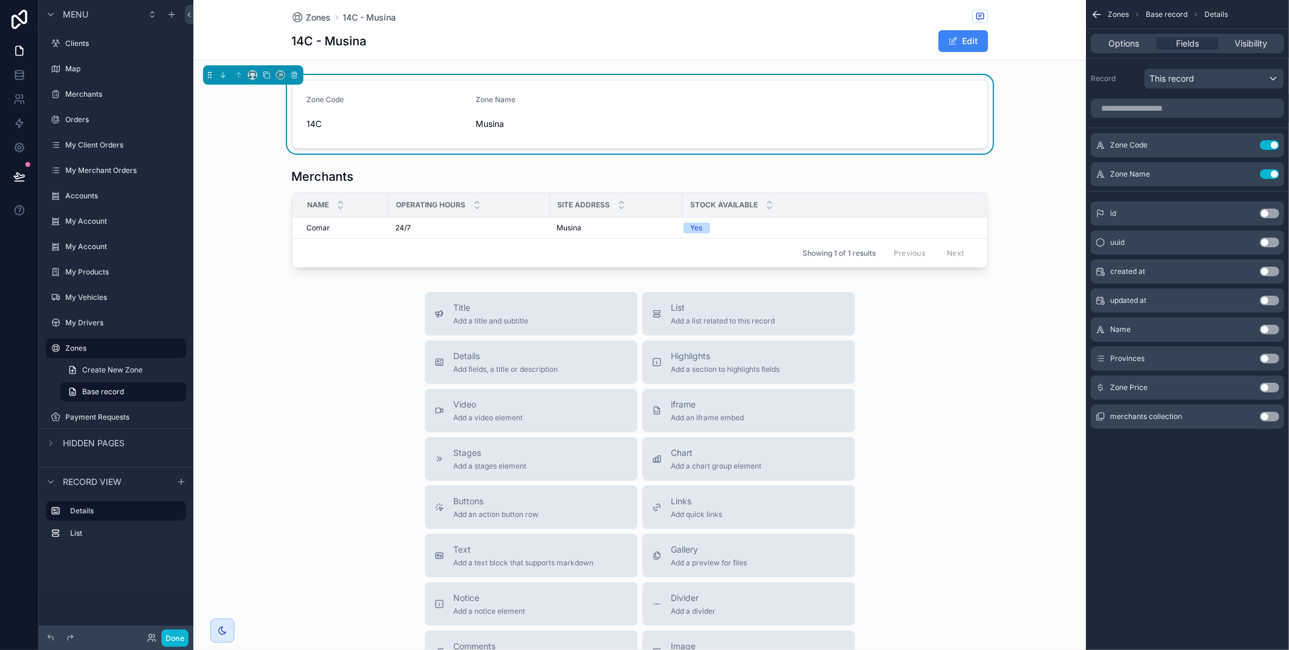
click at [1273, 389] on button "Use setting" at bounding box center [1269, 387] width 19 height 10
click at [1262, 391] on button "Use setting" at bounding box center [1269, 387] width 19 height 10
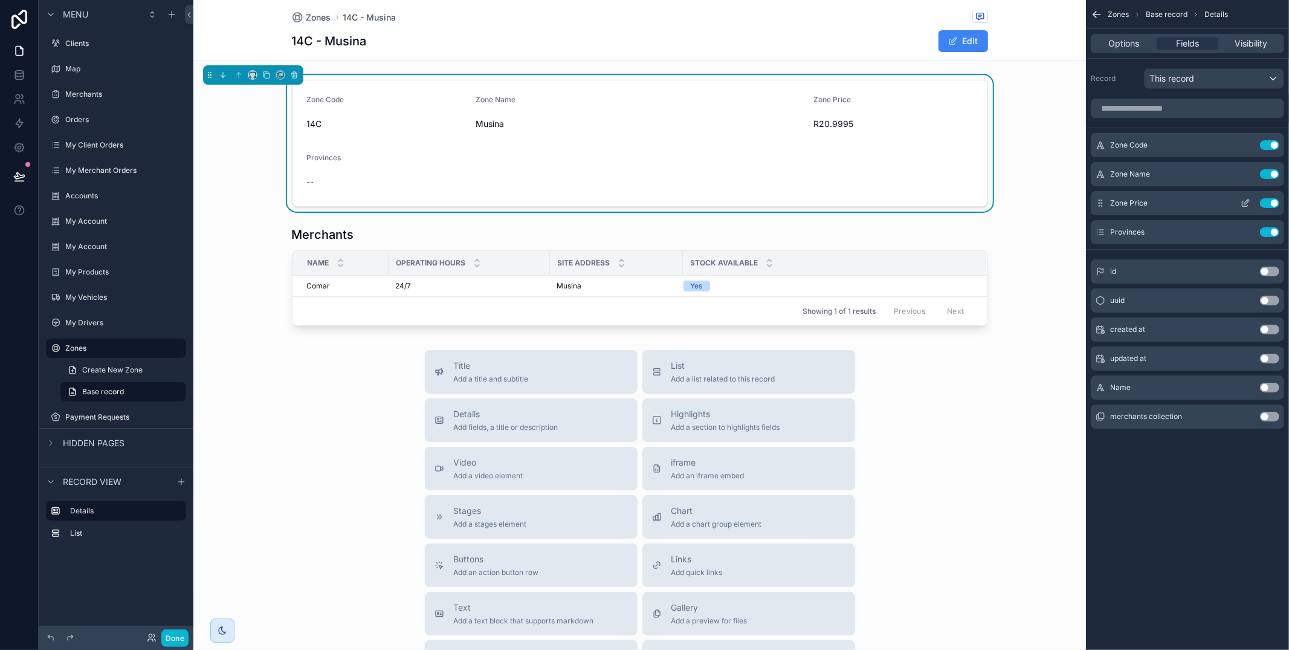
click at [1240, 201] on icon "scrollable content" at bounding box center [1245, 203] width 10 height 10
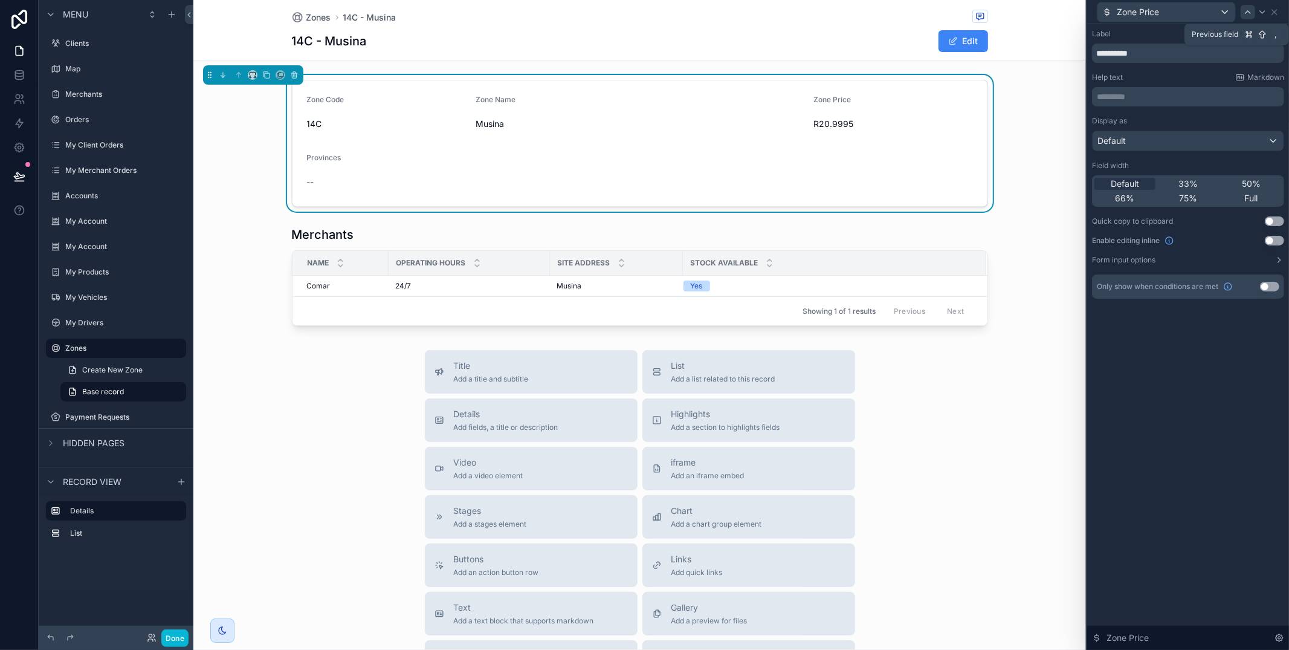
click at [1247, 8] on icon at bounding box center [1248, 12] width 10 height 10
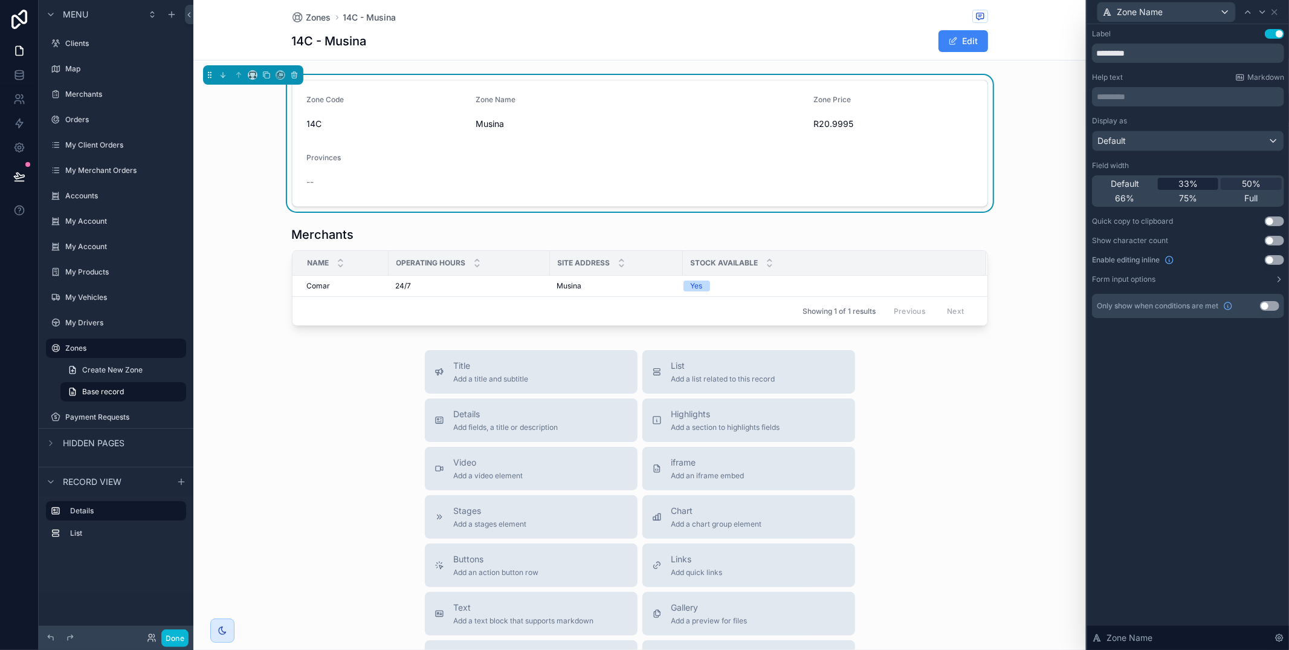
click at [1199, 181] on div "33%" at bounding box center [1188, 184] width 61 height 12
click at [1265, 11] on icon at bounding box center [1262, 12] width 10 height 10
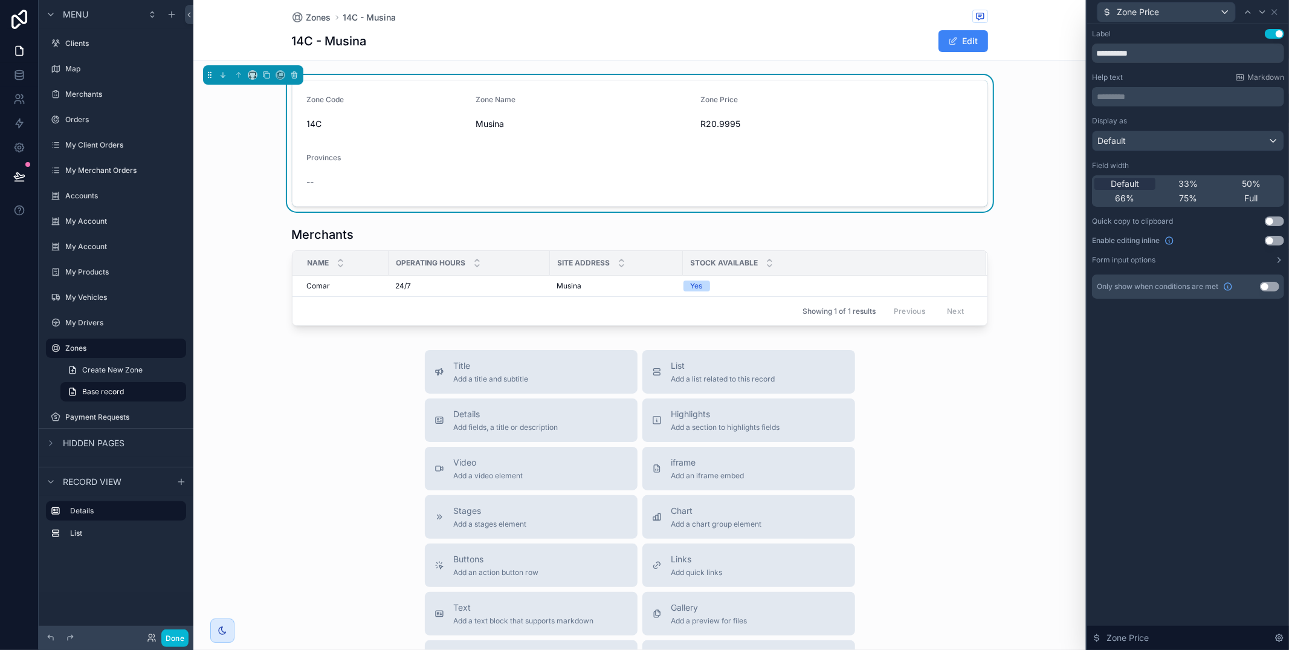
drag, startPoint x: 1207, startPoint y: 181, endPoint x: 1226, endPoint y: 154, distance: 32.5
click at [1207, 180] on div "33%" at bounding box center [1188, 184] width 61 height 12
click at [1273, 15] on icon at bounding box center [1274, 12] width 10 height 10
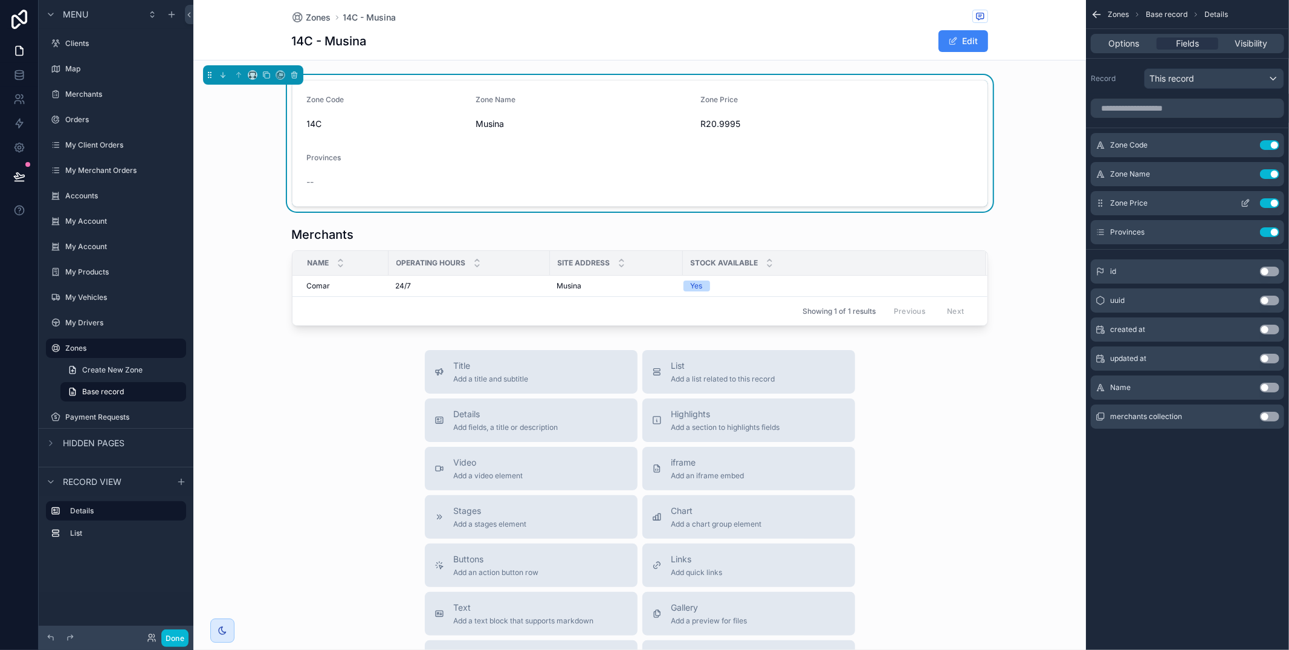
click at [1237, 201] on button "scrollable content" at bounding box center [1245, 203] width 19 height 10
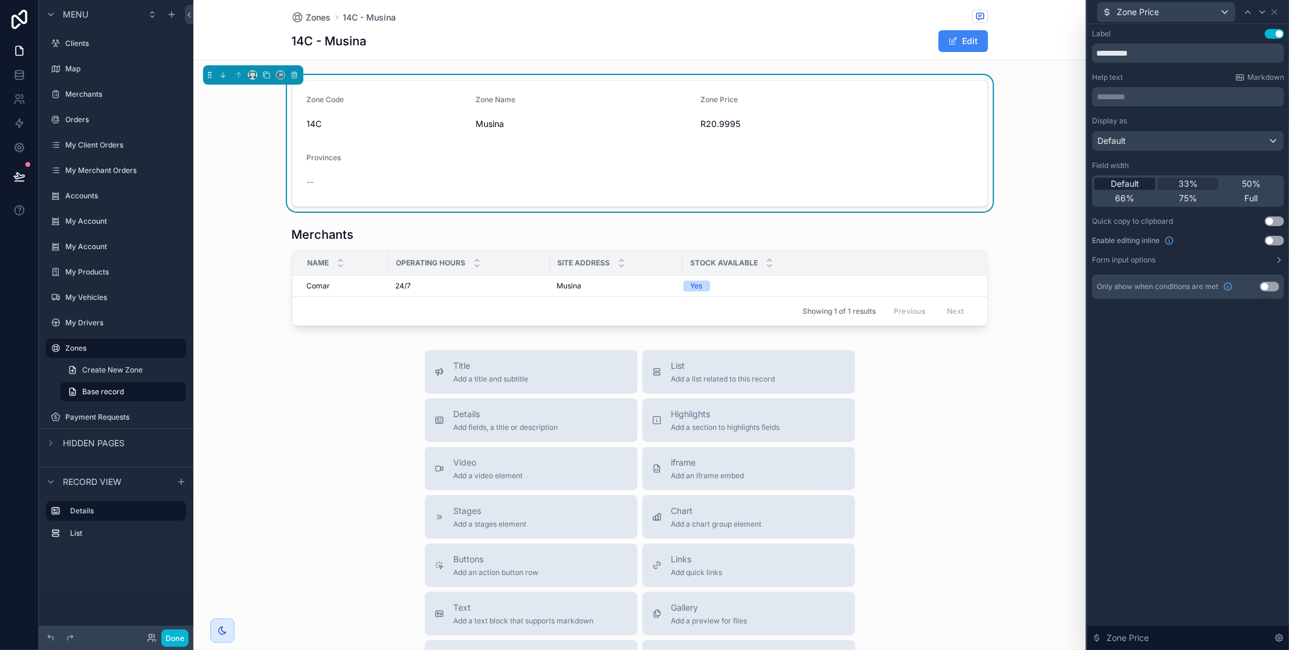
click at [1117, 181] on span "Default" at bounding box center [1125, 184] width 28 height 12
click at [1249, 13] on icon at bounding box center [1248, 12] width 10 height 10
drag, startPoint x: 1128, startPoint y: 184, endPoint x: 1195, endPoint y: 135, distance: 82.5
click at [1128, 184] on span "Default" at bounding box center [1125, 184] width 28 height 12
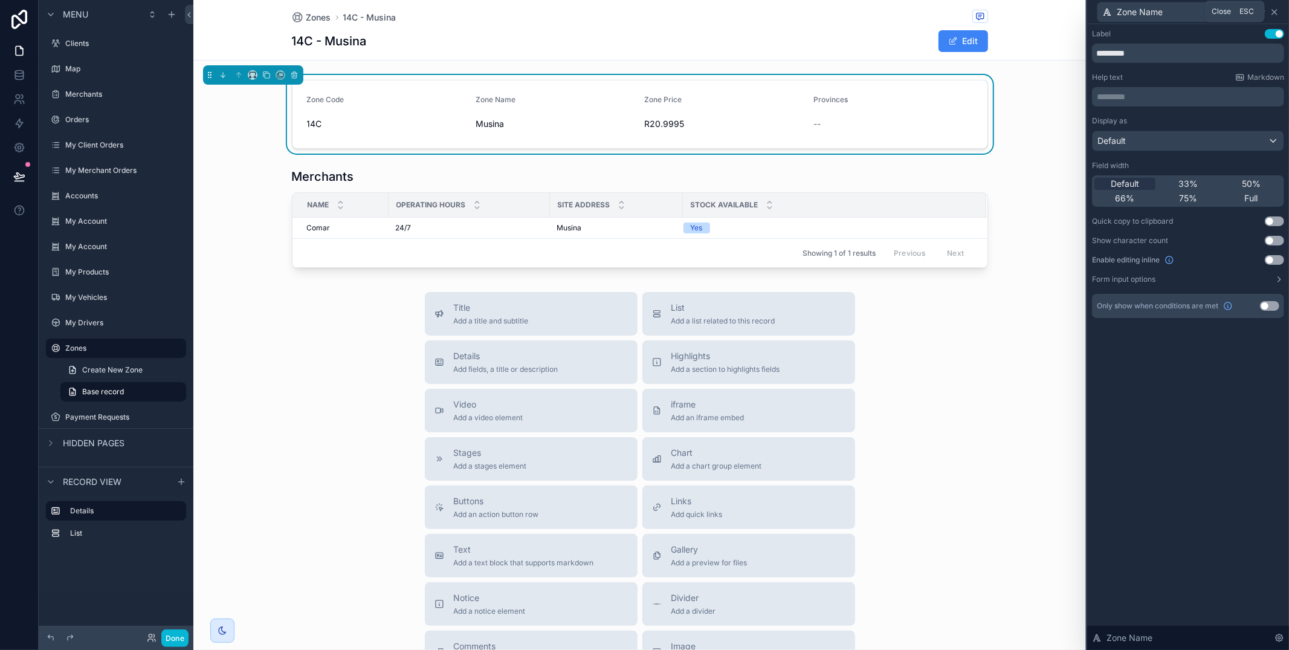
click at [1273, 12] on icon at bounding box center [1274, 12] width 10 height 10
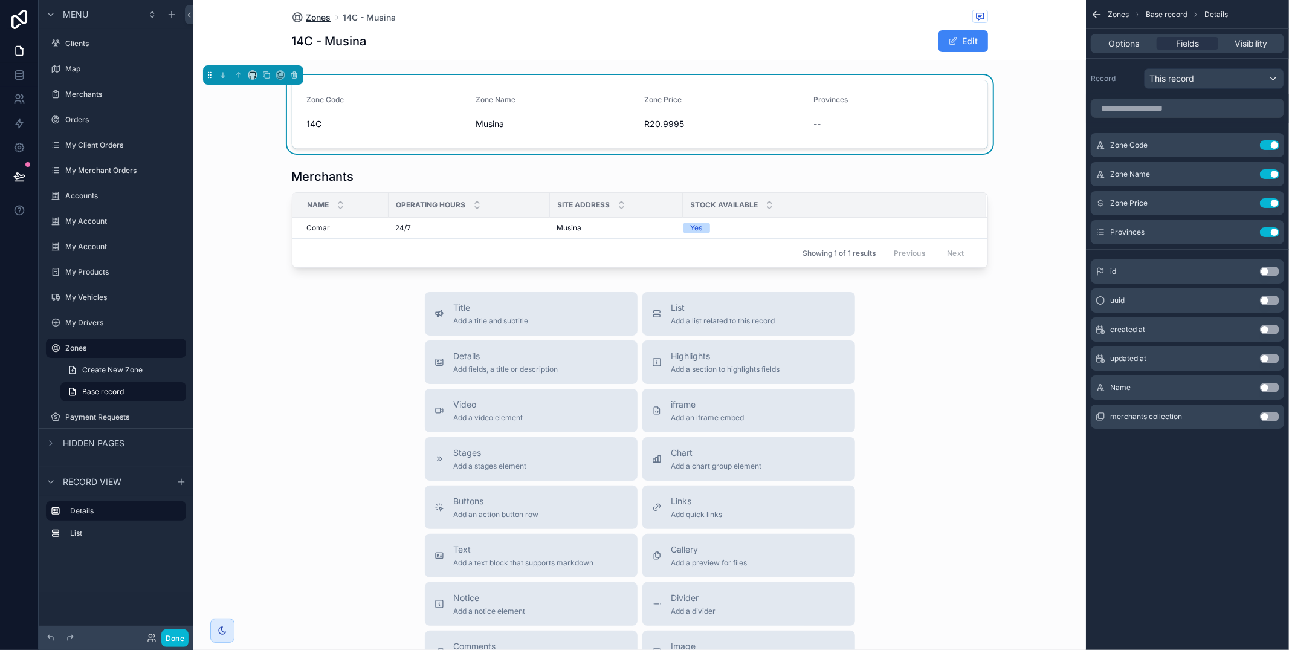
click at [317, 15] on span "Zones" at bounding box center [318, 17] width 25 height 12
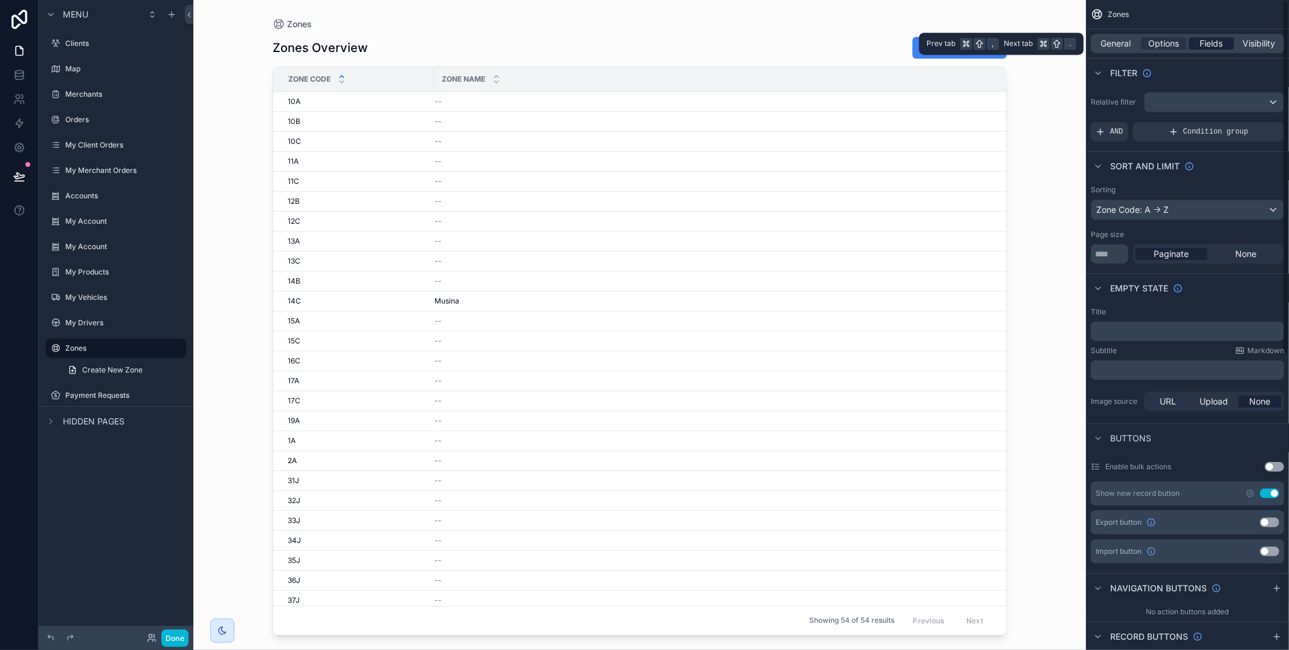
click at [1222, 41] on span "Fields" at bounding box center [1211, 43] width 23 height 12
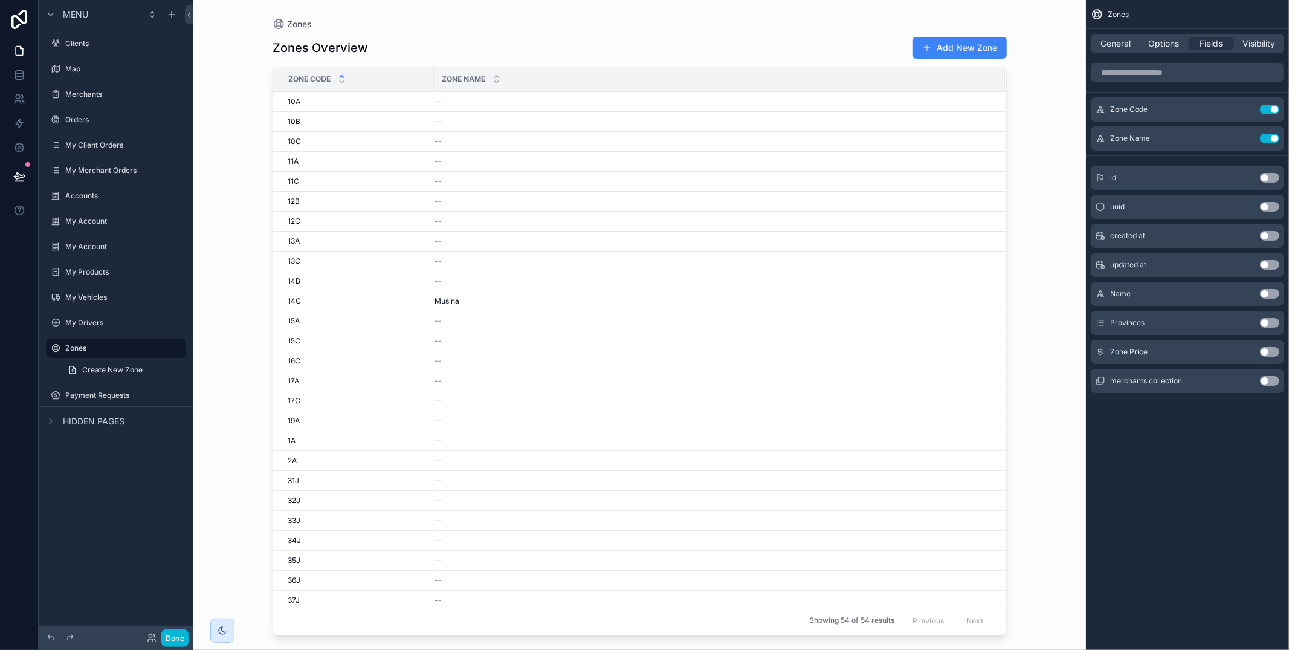
click at [1266, 352] on button "Use setting" at bounding box center [1269, 352] width 19 height 10
click at [169, 635] on button "Done" at bounding box center [174, 638] width 27 height 18
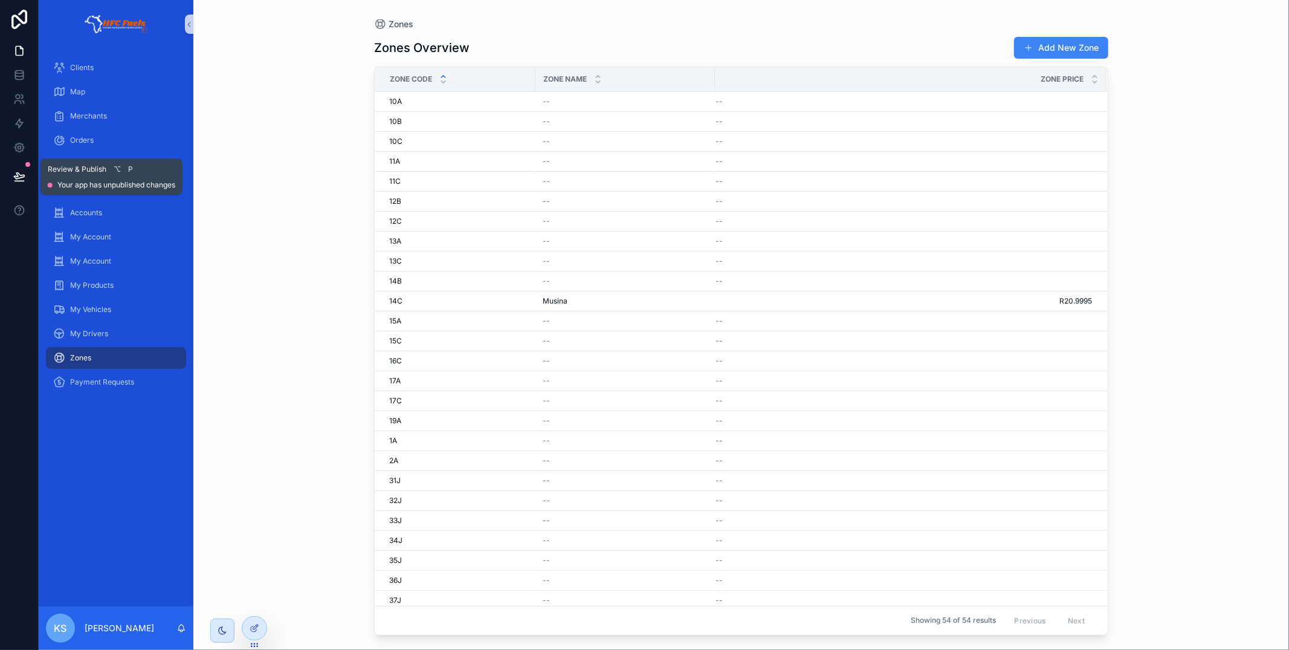
click at [25, 176] on icon at bounding box center [19, 176] width 12 height 12
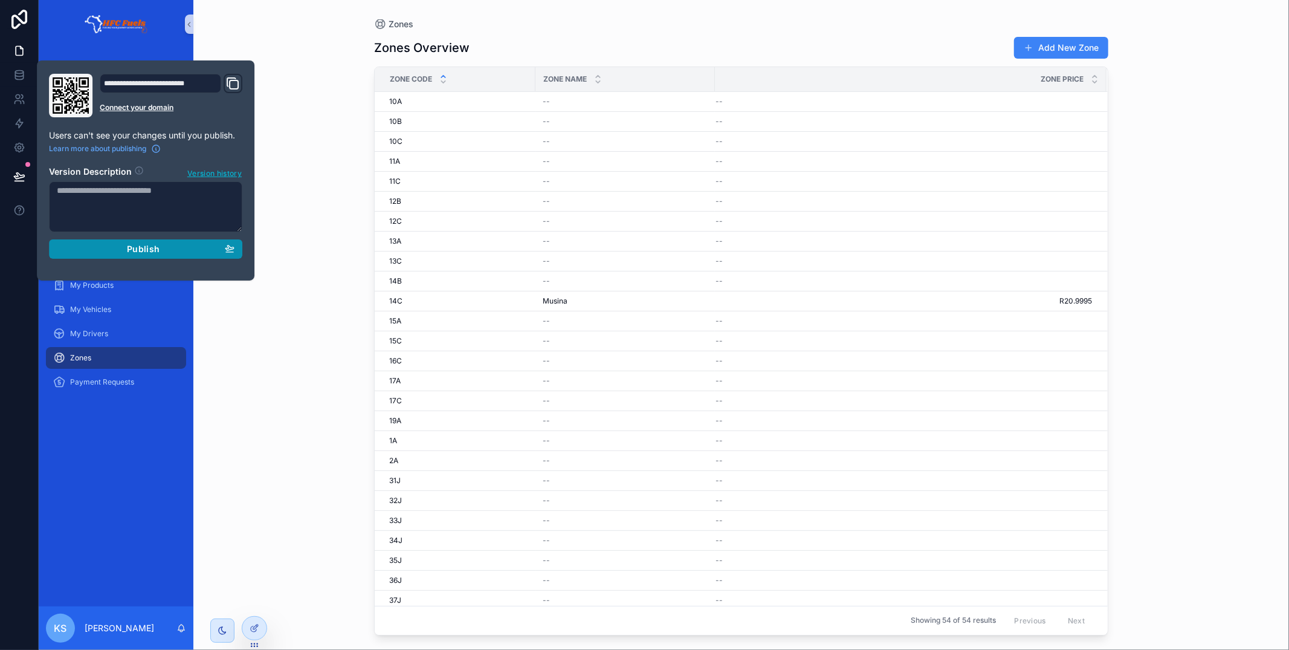
drag, startPoint x: 173, startPoint y: 250, endPoint x: 206, endPoint y: 248, distance: 33.3
click at [173, 250] on div "Publish" at bounding box center [146, 249] width 178 height 11
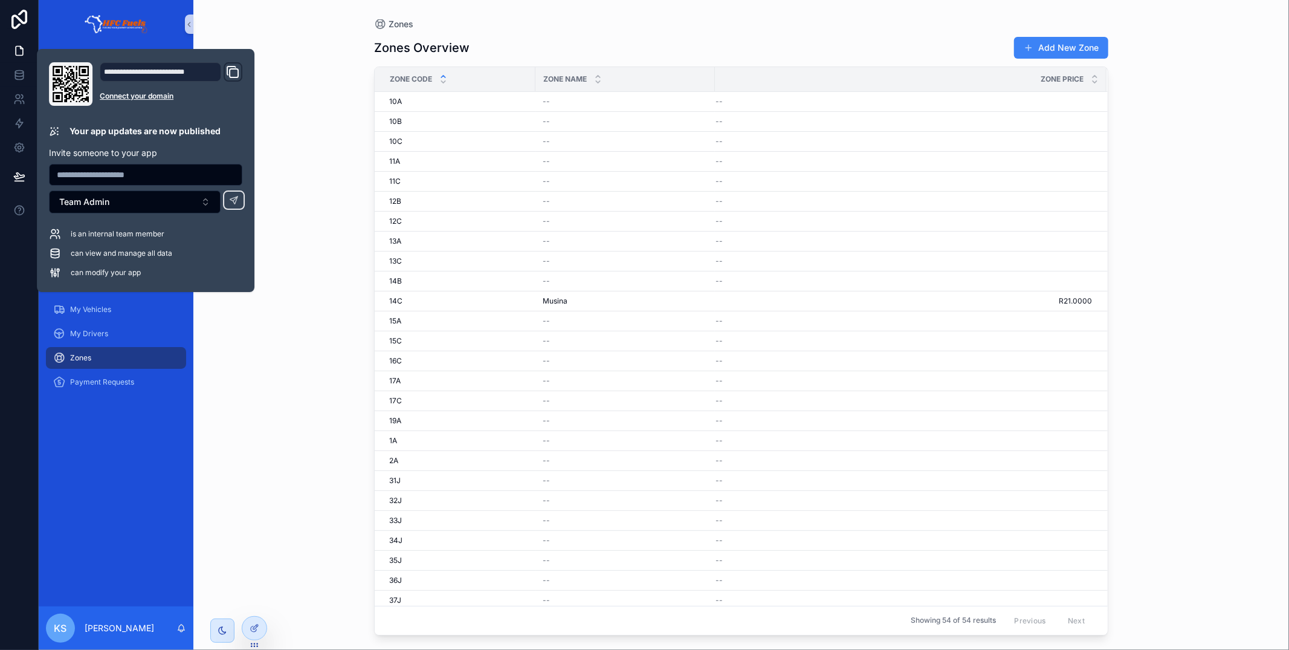
click at [545, 14] on div "Zones Zones Overview Add New Zone Zone Code Zone Name Zone Price 10A 10A -- -- …" at bounding box center [741, 317] width 773 height 635
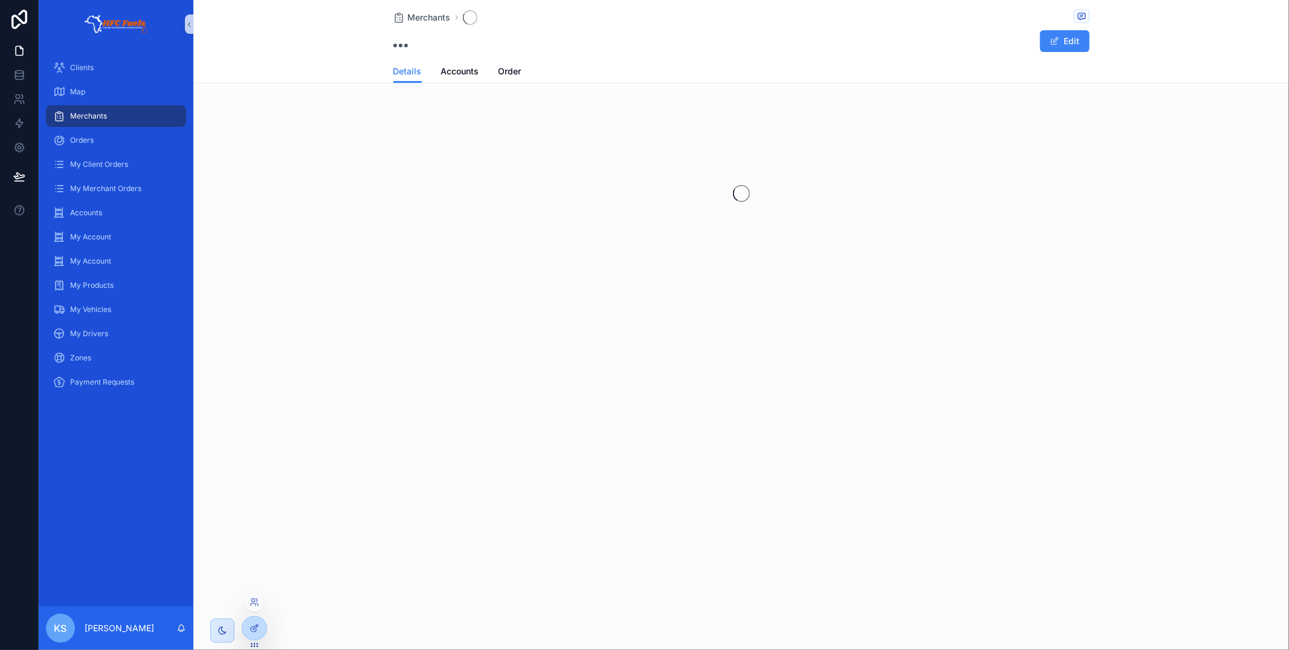
click at [259, 606] on div at bounding box center [254, 601] width 19 height 19
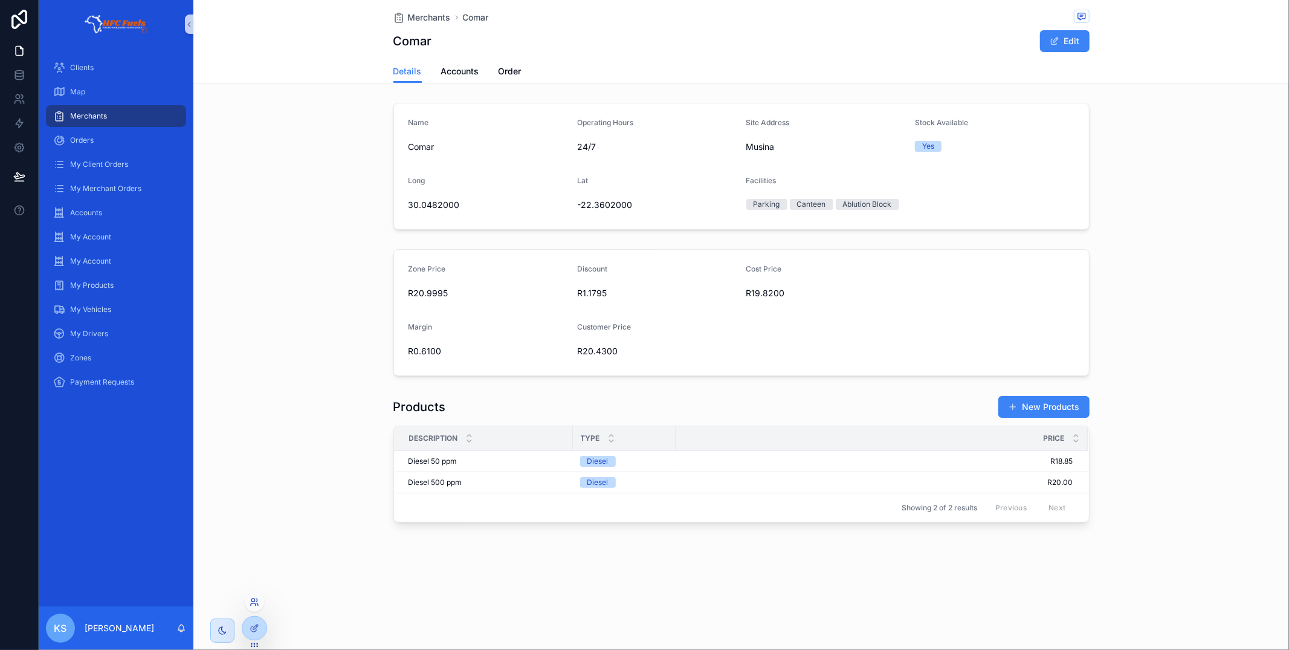
click at [253, 605] on icon at bounding box center [255, 602] width 10 height 10
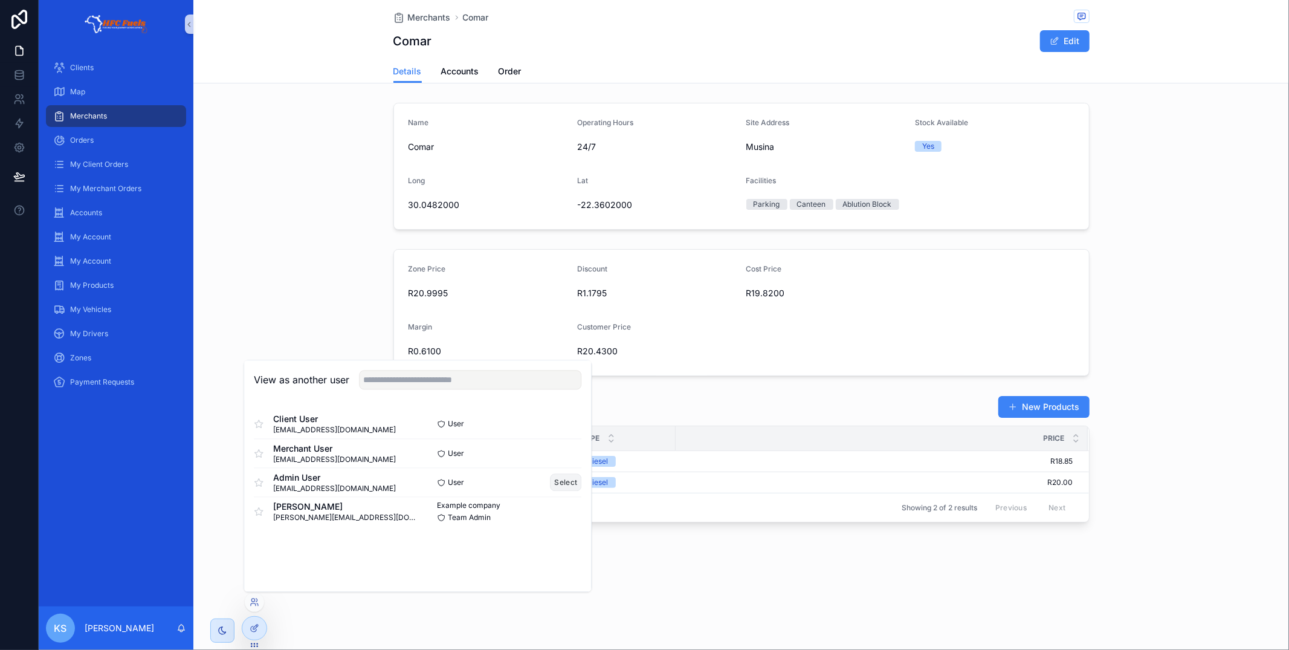
click at [567, 483] on button "Select" at bounding box center [565, 482] width 31 height 18
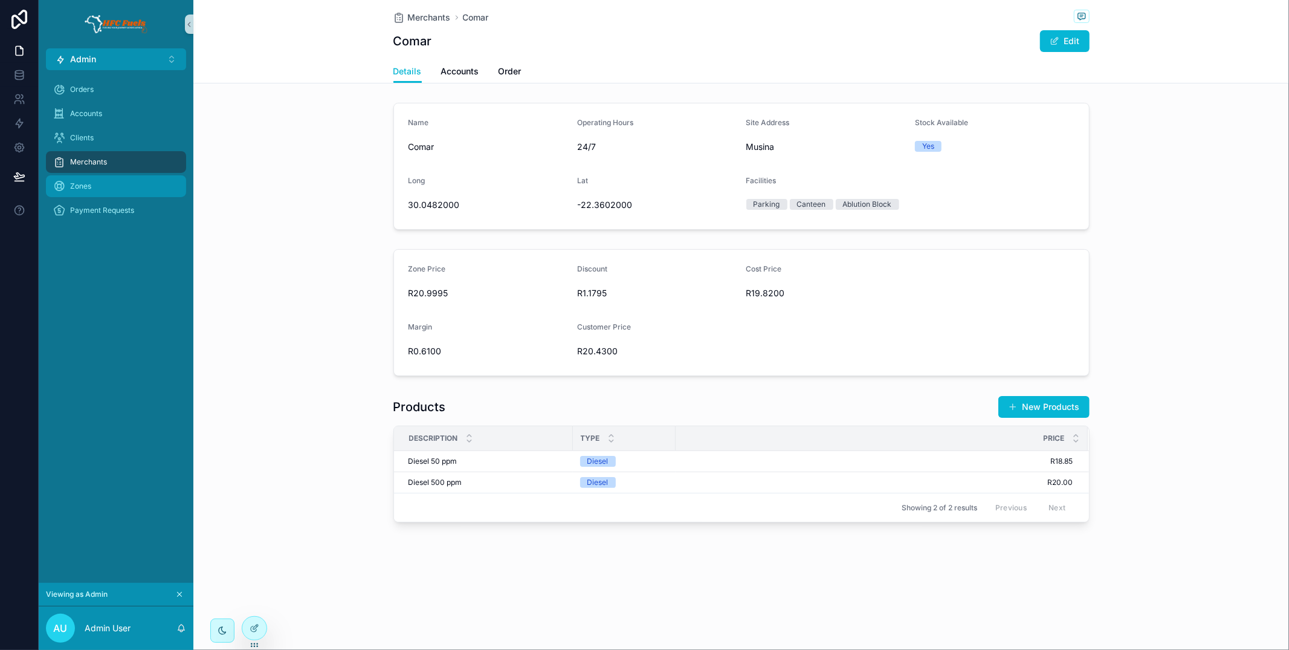
click at [111, 186] on div "Zones" at bounding box center [116, 185] width 126 height 19
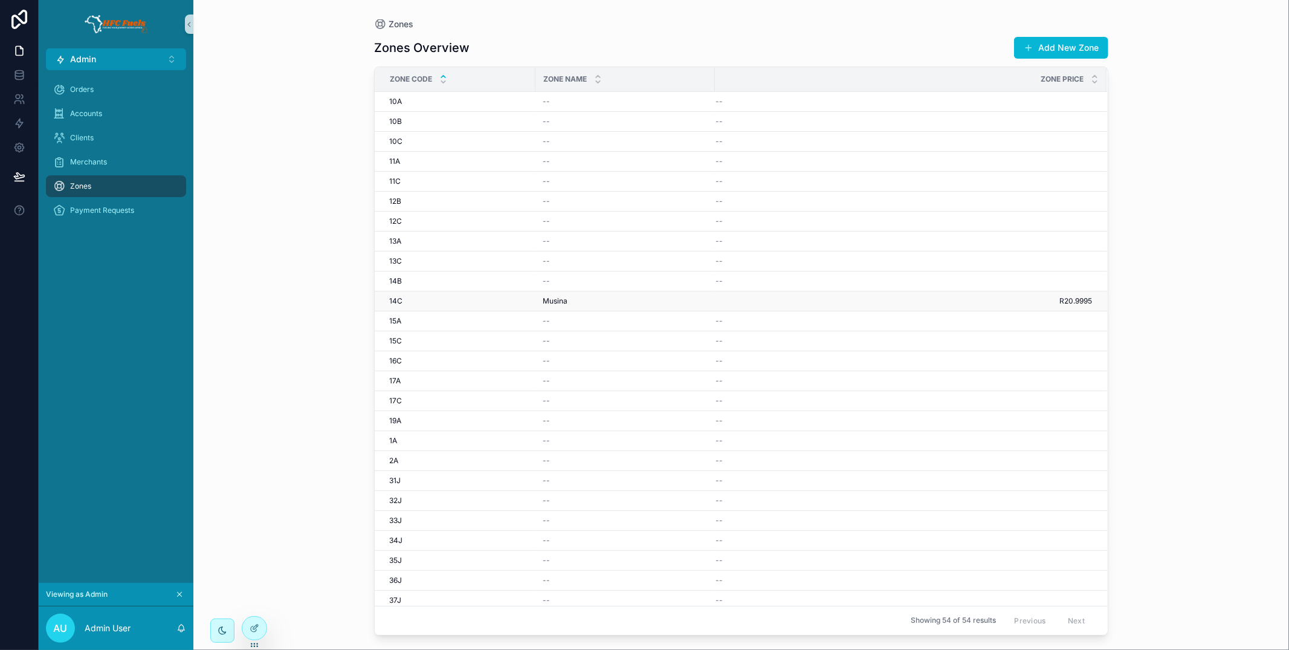
click at [657, 304] on div "[PERSON_NAME]" at bounding box center [625, 301] width 165 height 10
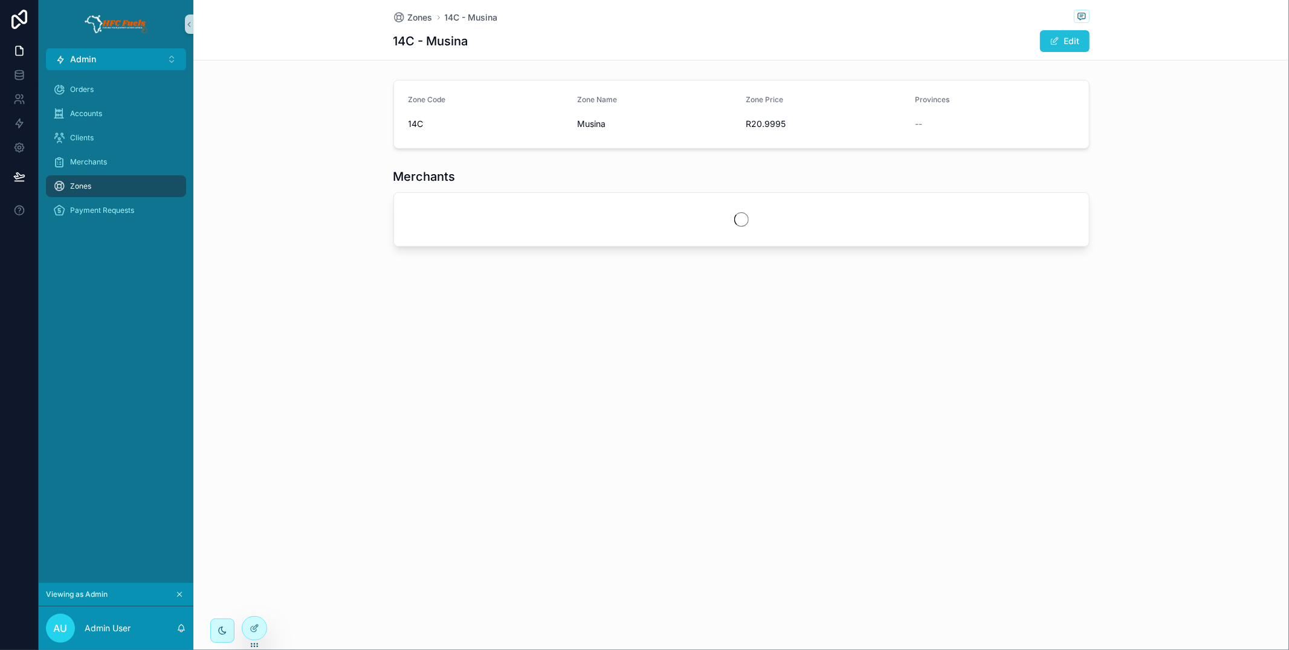
click at [1067, 39] on button "Edit" at bounding box center [1065, 41] width 50 height 22
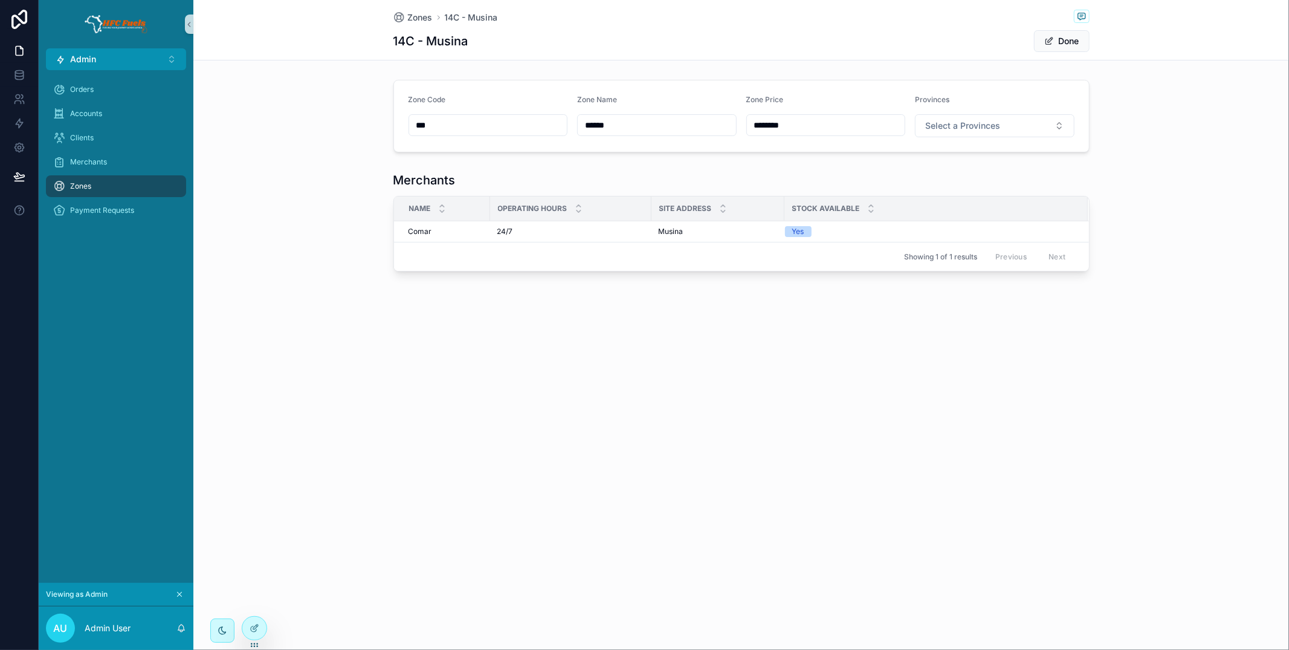
click at [821, 126] on input "********" at bounding box center [826, 125] width 158 height 17
drag, startPoint x: 807, startPoint y: 124, endPoint x: 764, endPoint y: 123, distance: 43.5
click at [763, 122] on input "********" at bounding box center [826, 125] width 158 height 17
type input "********"
click at [804, 74] on div "Zones 14C - Musina 14C - Musina Done Zone Code *** Zone Name ****** Zone Price …" at bounding box center [740, 176] width 1095 height 353
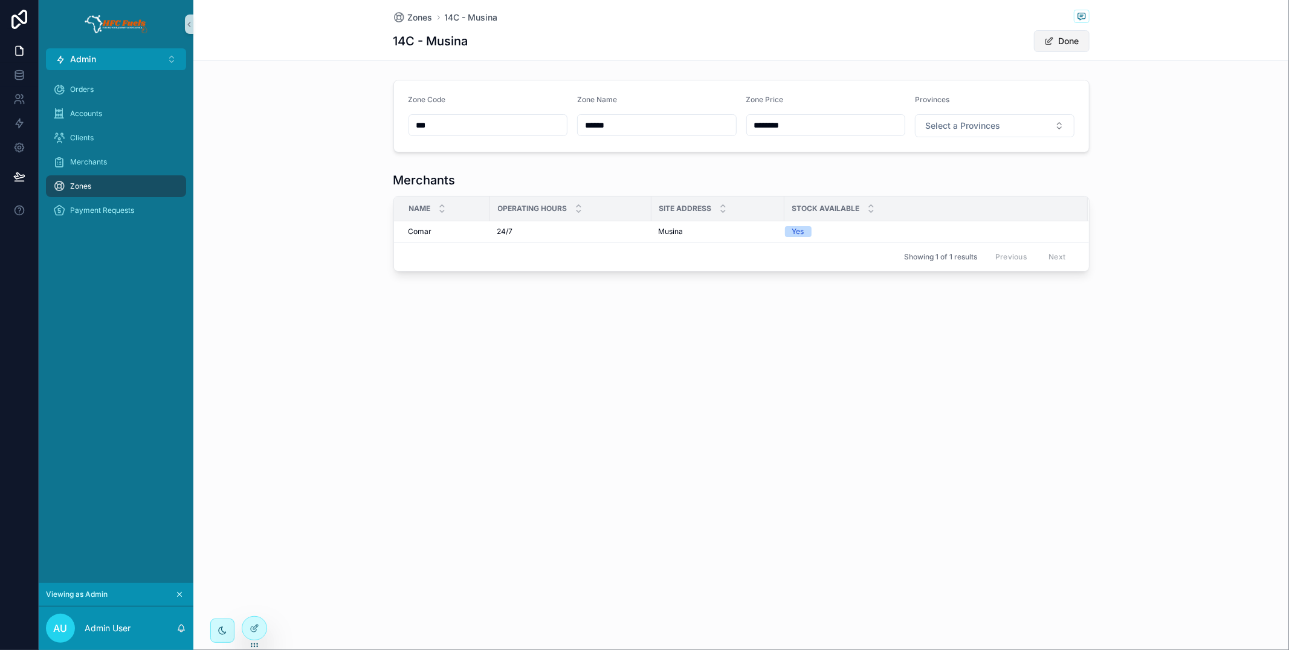
click at [1060, 41] on button "Done" at bounding box center [1062, 41] width 56 height 22
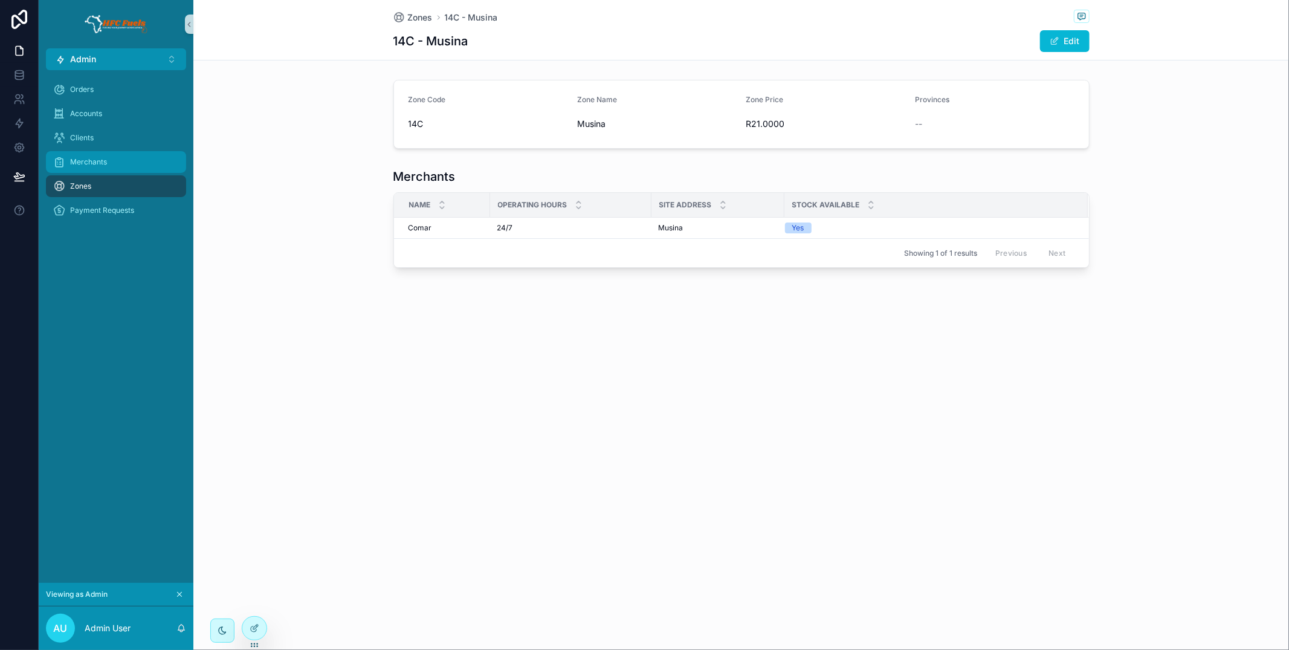
click at [95, 158] on span "Merchants" at bounding box center [88, 162] width 37 height 10
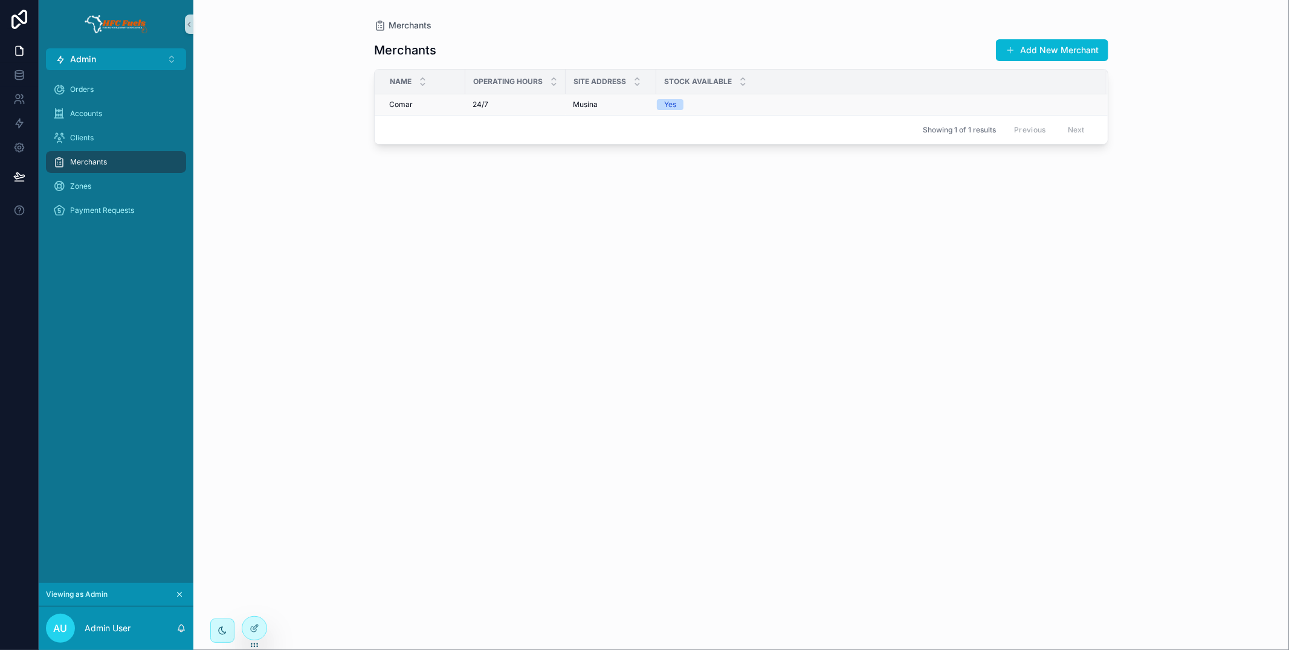
click at [522, 103] on div "24/7 24/7" at bounding box center [516, 105] width 86 height 10
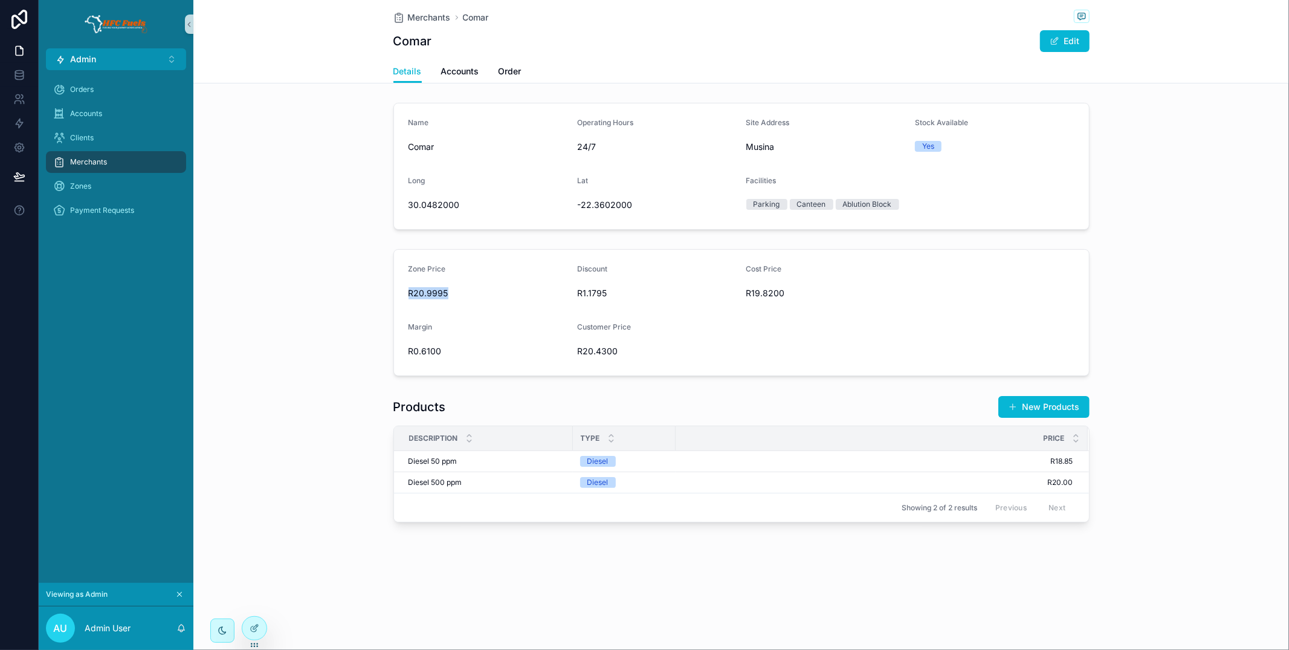
drag, startPoint x: 452, startPoint y: 293, endPoint x: 408, endPoint y: 290, distance: 43.6
click at [408, 290] on span "R20.9995" at bounding box center [488, 293] width 160 height 12
click at [1062, 40] on button "Edit" at bounding box center [1065, 41] width 50 height 22
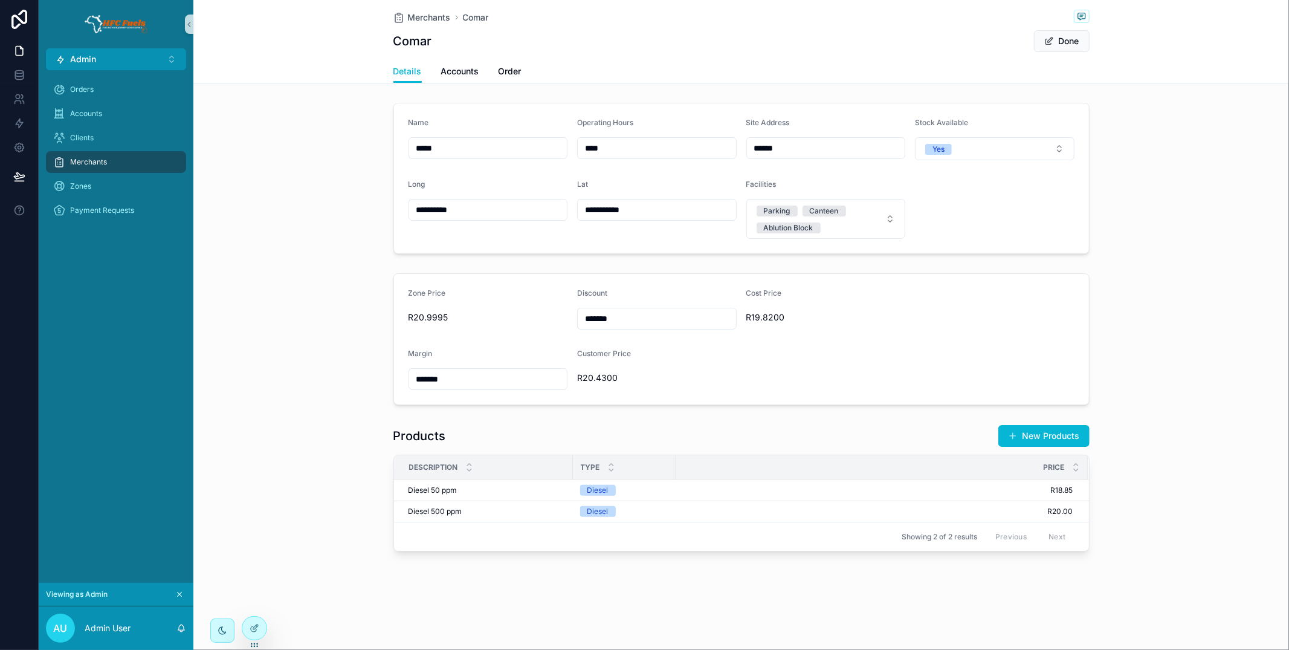
click at [448, 323] on span "R20.9995" at bounding box center [488, 317] width 160 height 12
drag, startPoint x: 461, startPoint y: 313, endPoint x: 356, endPoint y: 318, distance: 104.6
click at [356, 318] on div "Zone Price R20.9995 Discount ******* Cost Price R19.8200 Margin ******* Custome…" at bounding box center [740, 338] width 1095 height 141
click at [384, 331] on div "Zone Price R20.9995 Discount ******* Cost Price R19.8200 Margin ******* Custome…" at bounding box center [740, 338] width 1095 height 141
click at [1066, 37] on button "Done" at bounding box center [1062, 41] width 56 height 22
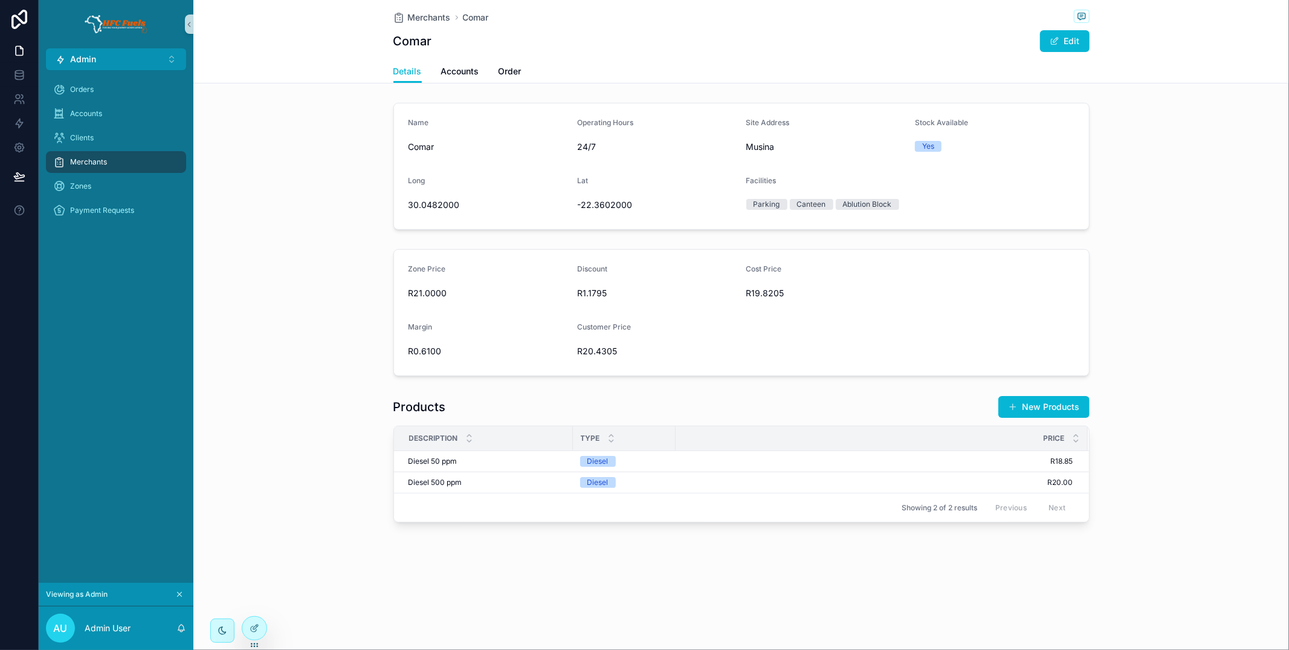
click at [427, 293] on span "R21.0000" at bounding box center [488, 293] width 160 height 12
drag, startPoint x: 374, startPoint y: 244, endPoint x: 550, endPoint y: 340, distance: 200.7
click at [550, 340] on div "Zone Price R21.0000 Discount R1.1795 Cost Price R19.8205 Margin R0.6100 Custome…" at bounding box center [740, 312] width 1095 height 137
click at [632, 371] on form "Zone Price R21.0000 Discount R1.1795 Cost Price R19.8205 Margin R0.6100 Custome…" at bounding box center [741, 313] width 695 height 126
drag, startPoint x: 632, startPoint y: 360, endPoint x: 645, endPoint y: 352, distance: 15.3
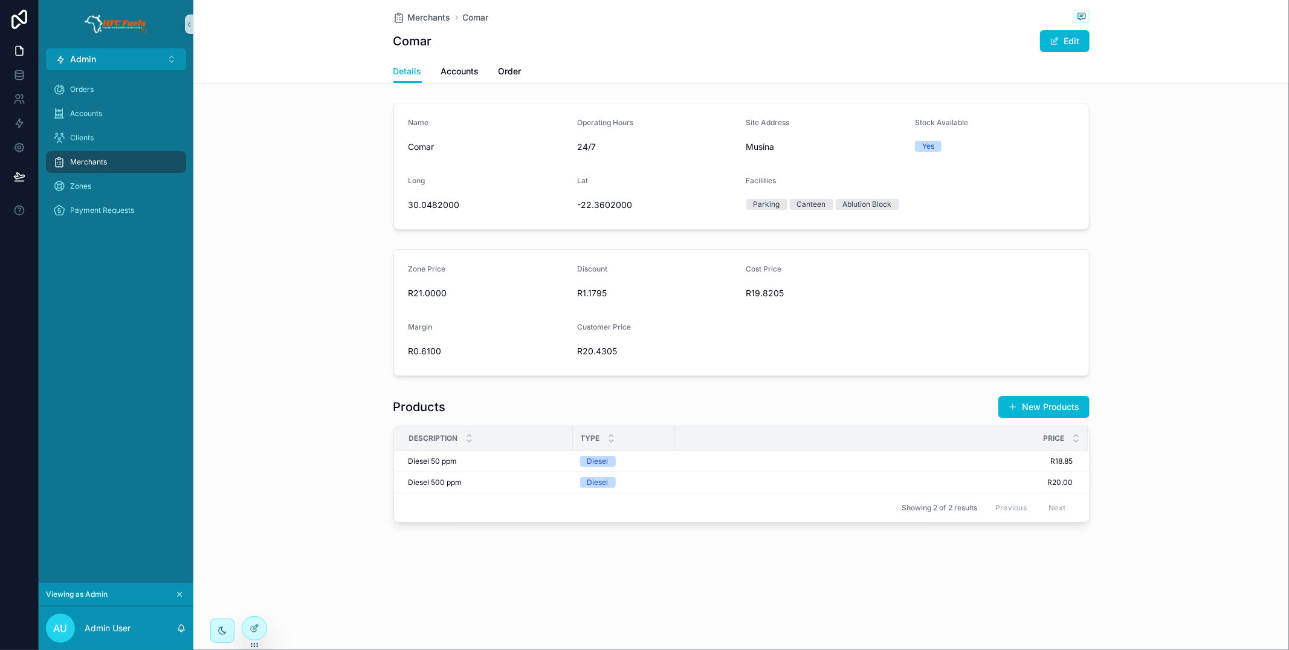
click at [633, 360] on div "R20.4305" at bounding box center [657, 350] width 160 height 19
drag, startPoint x: 657, startPoint y: 346, endPoint x: 402, endPoint y: 271, distance: 266.5
click at [400, 271] on form "Zone Price R21.0000 Discount R1.1795 Cost Price R19.8205 Margin R0.6100 Custome…" at bounding box center [741, 313] width 695 height 126
click at [651, 316] on form "Zone Price R21.0000 Discount R1.1795 Cost Price R19.8205 Margin R0.6100 Custome…" at bounding box center [741, 313] width 695 height 126
click at [632, 341] on div "R20.4305" at bounding box center [657, 350] width 160 height 19
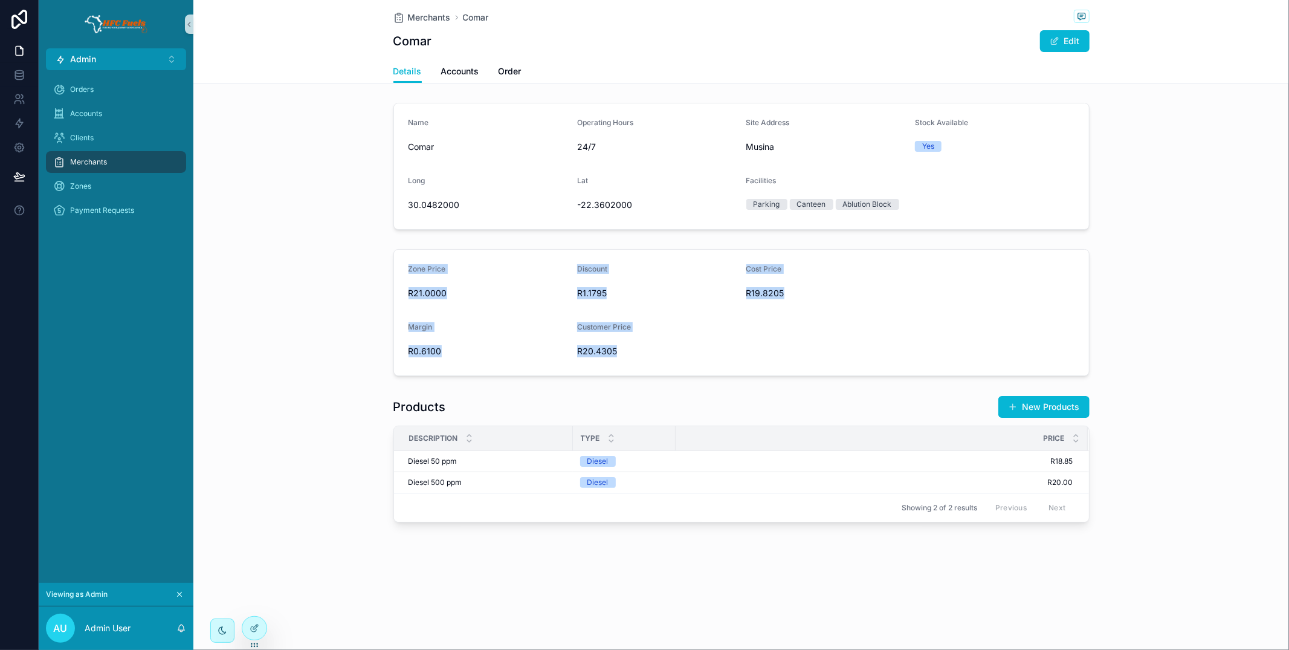
drag, startPoint x: 634, startPoint y: 356, endPoint x: 385, endPoint y: 269, distance: 264.3
click at [385, 269] on div "Zone Price R21.0000 Discount R1.1795 Cost Price R19.8205 Margin R0.6100 Custome…" at bounding box center [740, 312] width 1095 height 137
click at [468, 309] on form "Zone Price R21.0000 Discount R1.1795 Cost Price R19.8205 Margin R0.6100 Custome…" at bounding box center [741, 313] width 695 height 126
drag, startPoint x: 401, startPoint y: 263, endPoint x: 660, endPoint y: 364, distance: 278.2
click at [660, 364] on form "Zone Price R21.0000 Discount R1.1795 Cost Price R19.8205 Margin R0.6100 Custome…" at bounding box center [741, 313] width 695 height 126
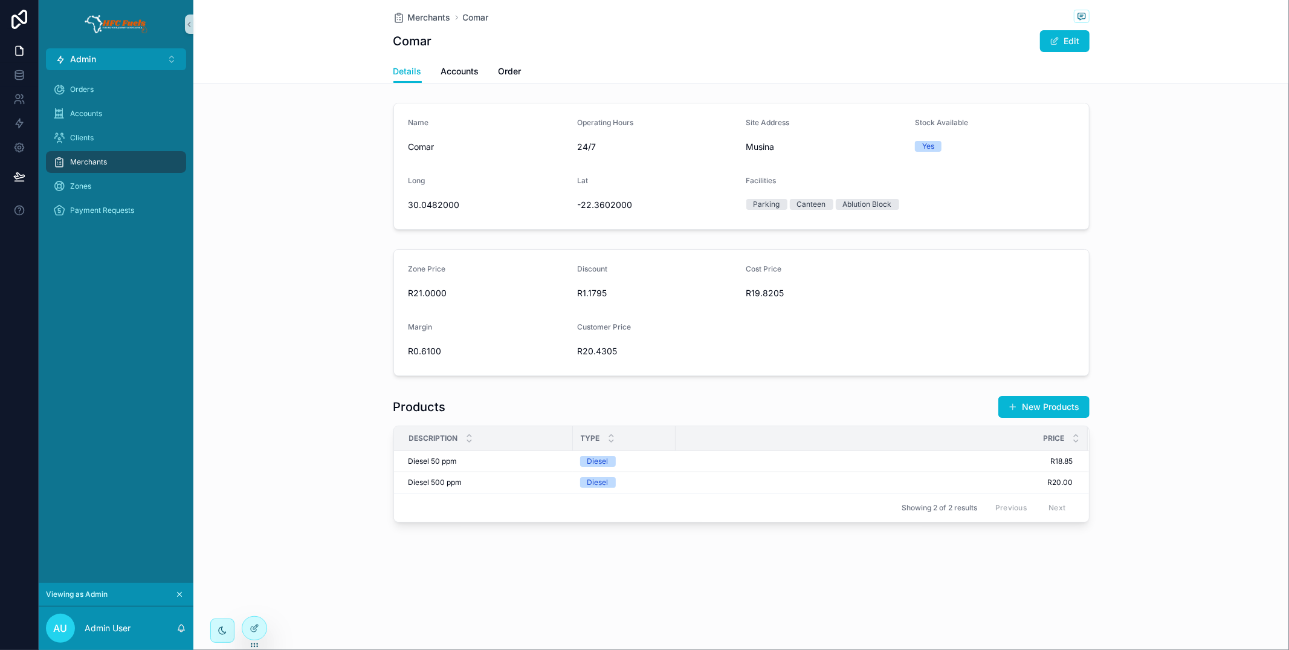
click at [715, 277] on div "Discount" at bounding box center [657, 271] width 160 height 15
click at [420, 293] on span "R21.0000" at bounding box center [488, 293] width 160 height 12
click at [426, 352] on span "R0.6100" at bounding box center [488, 351] width 160 height 12
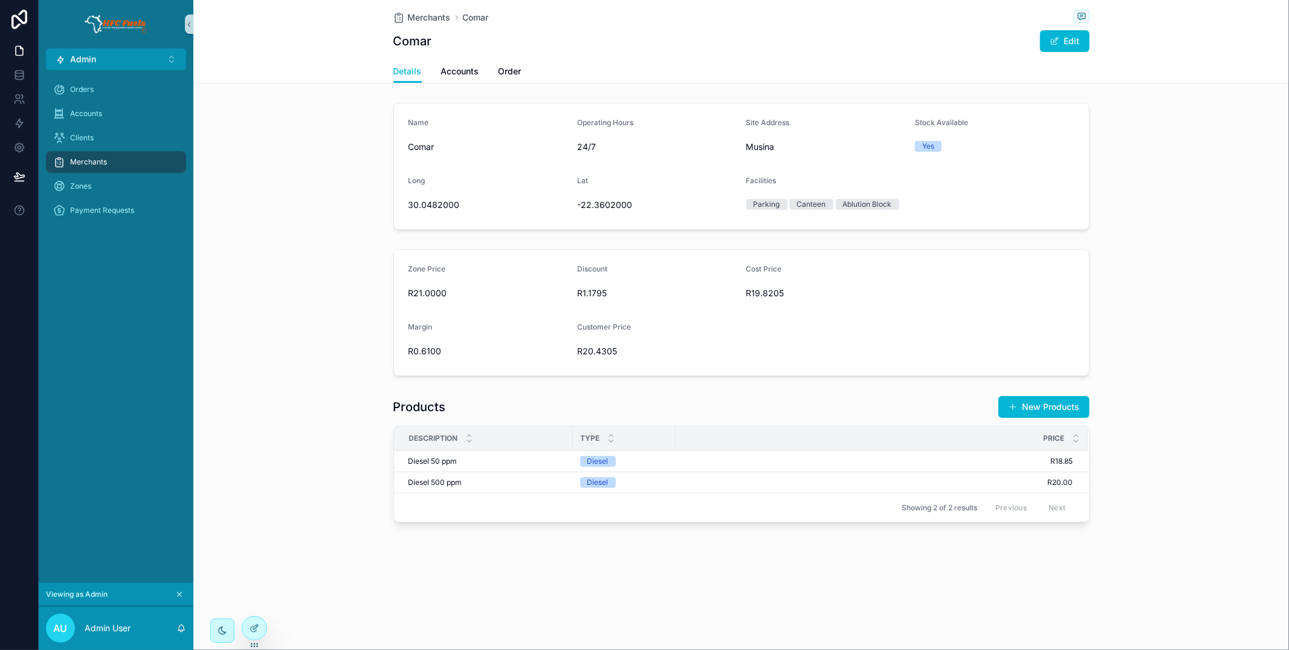
click at [599, 294] on span "R1.1795" at bounding box center [657, 293] width 160 height 12
drag, startPoint x: 599, startPoint y: 294, endPoint x: 557, endPoint y: 291, distance: 42.4
click at [599, 294] on span "R1.1795" at bounding box center [657, 293] width 160 height 12
click at [433, 16] on span "Merchants" at bounding box center [429, 17] width 43 height 12
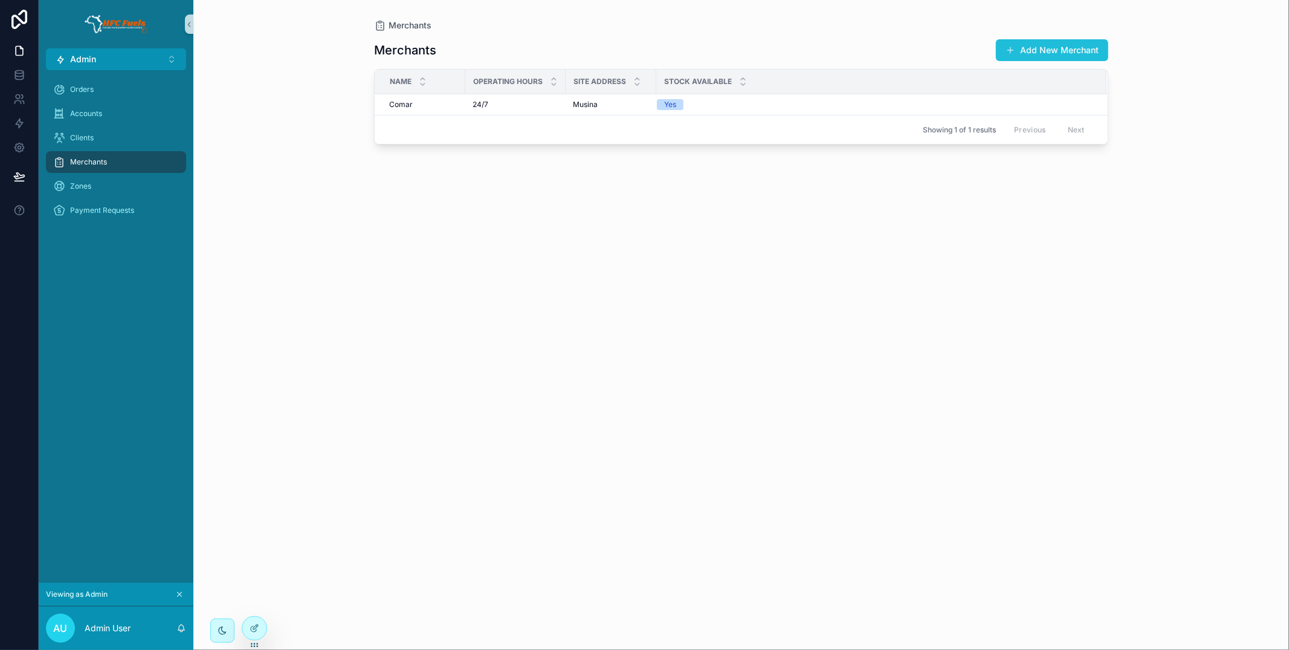
click at [1034, 51] on button "Add New Merchant" at bounding box center [1052, 50] width 112 height 22
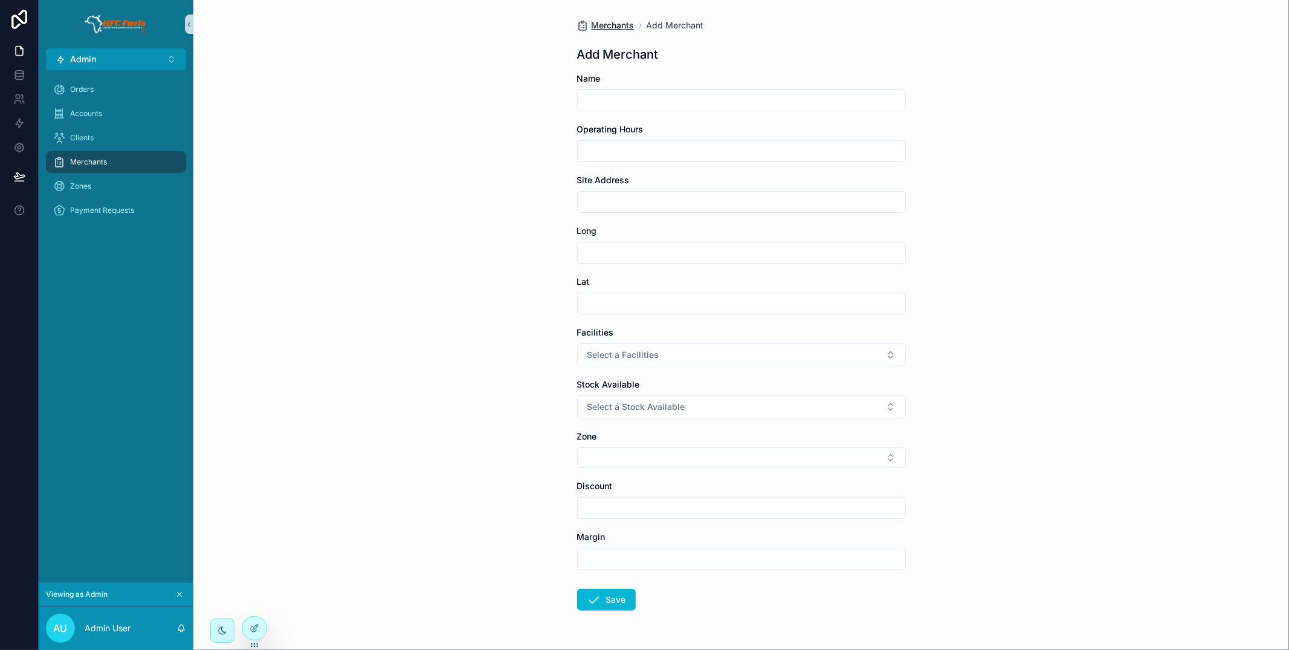
click at [598, 21] on span "Merchants" at bounding box center [613, 25] width 43 height 12
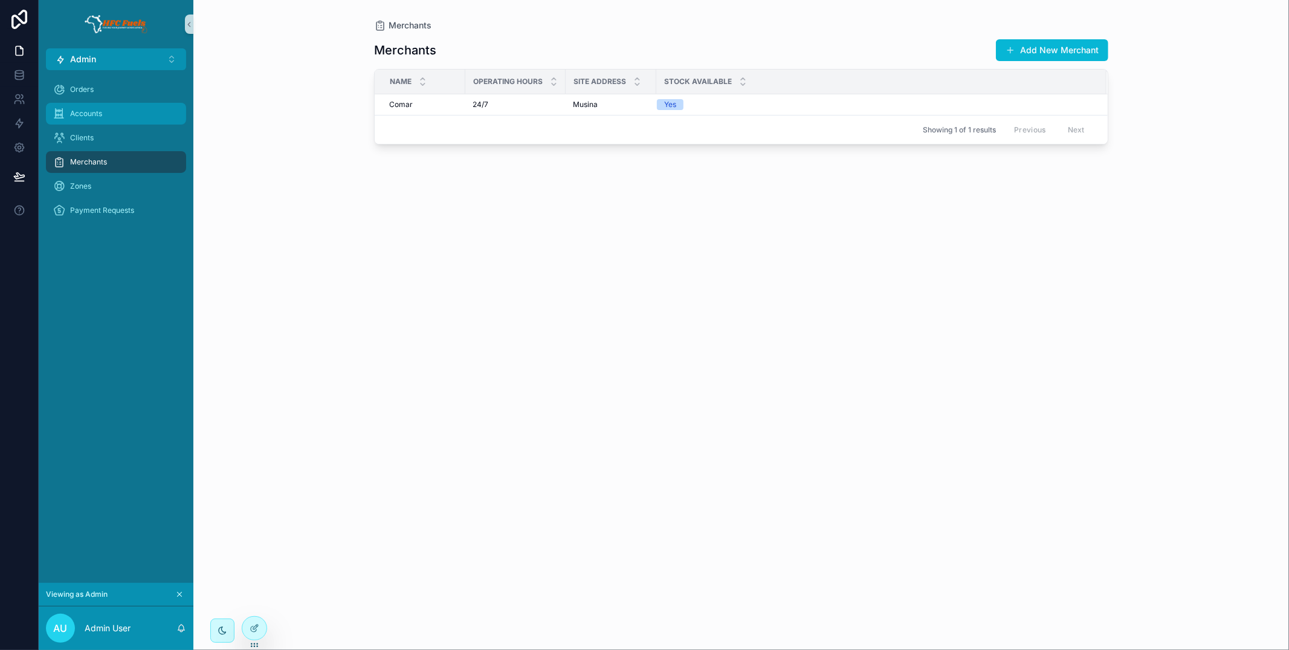
click at [139, 120] on div "Accounts" at bounding box center [116, 113] width 126 height 19
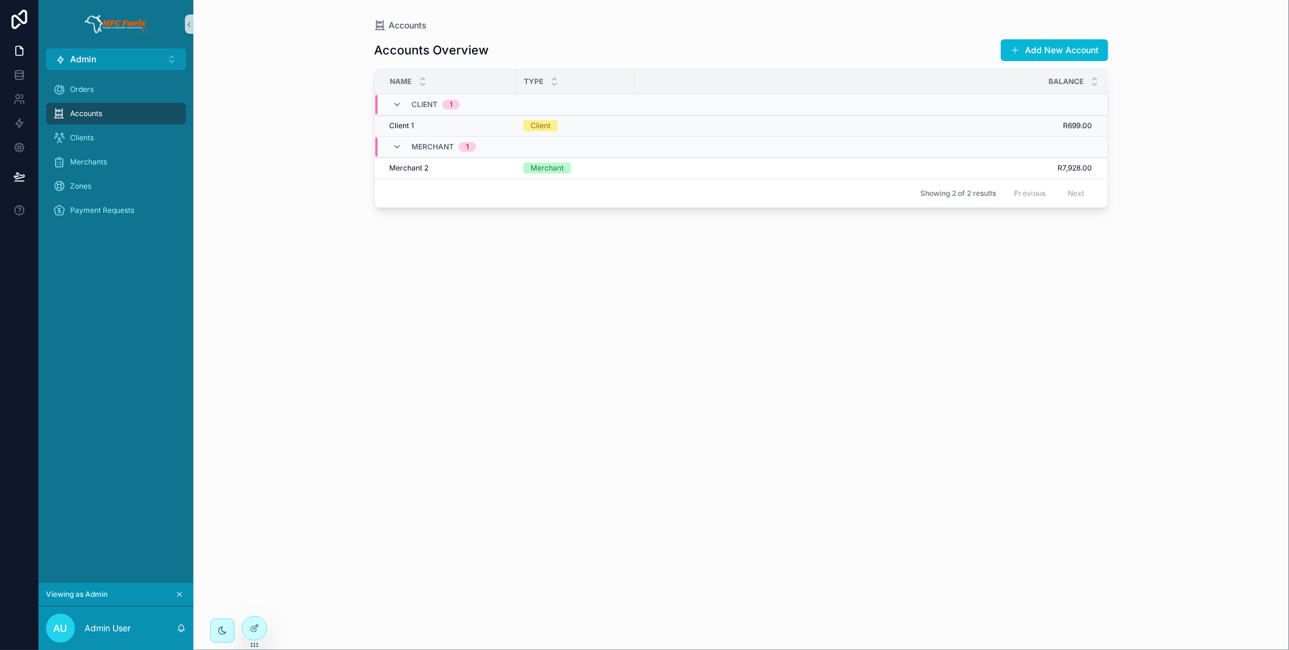
click at [592, 124] on div "Client" at bounding box center [575, 125] width 104 height 11
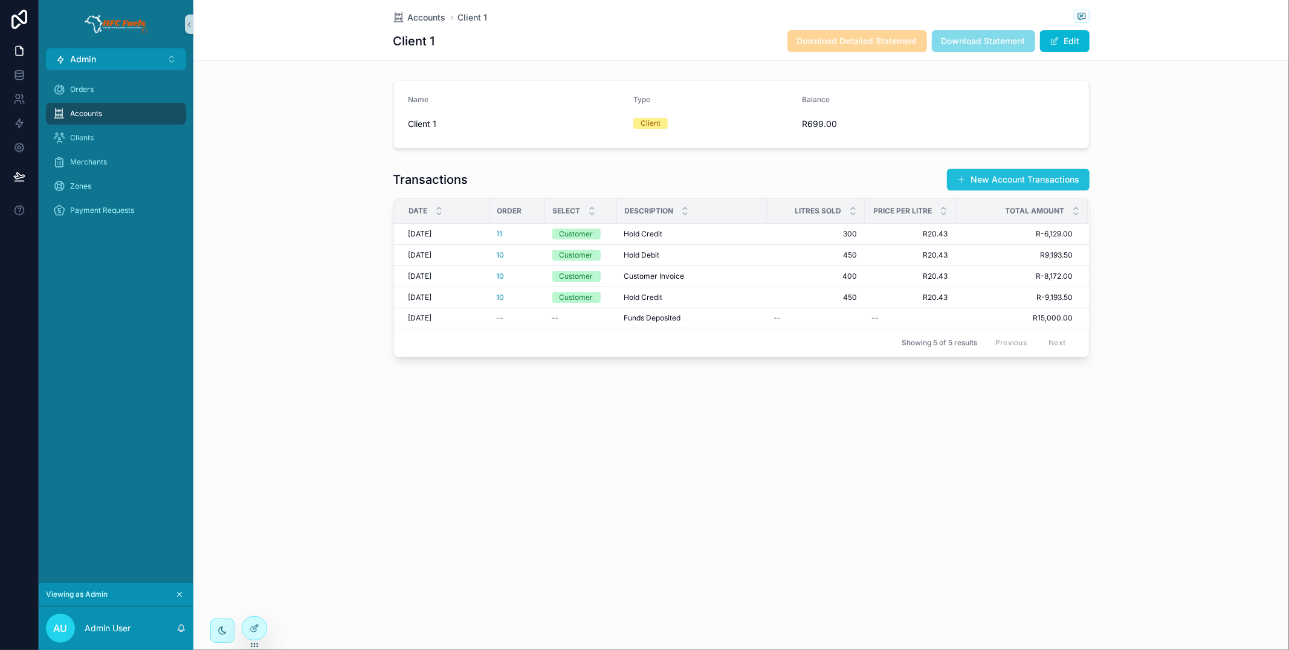
click at [990, 182] on button "New Account Transactions" at bounding box center [1018, 180] width 143 height 22
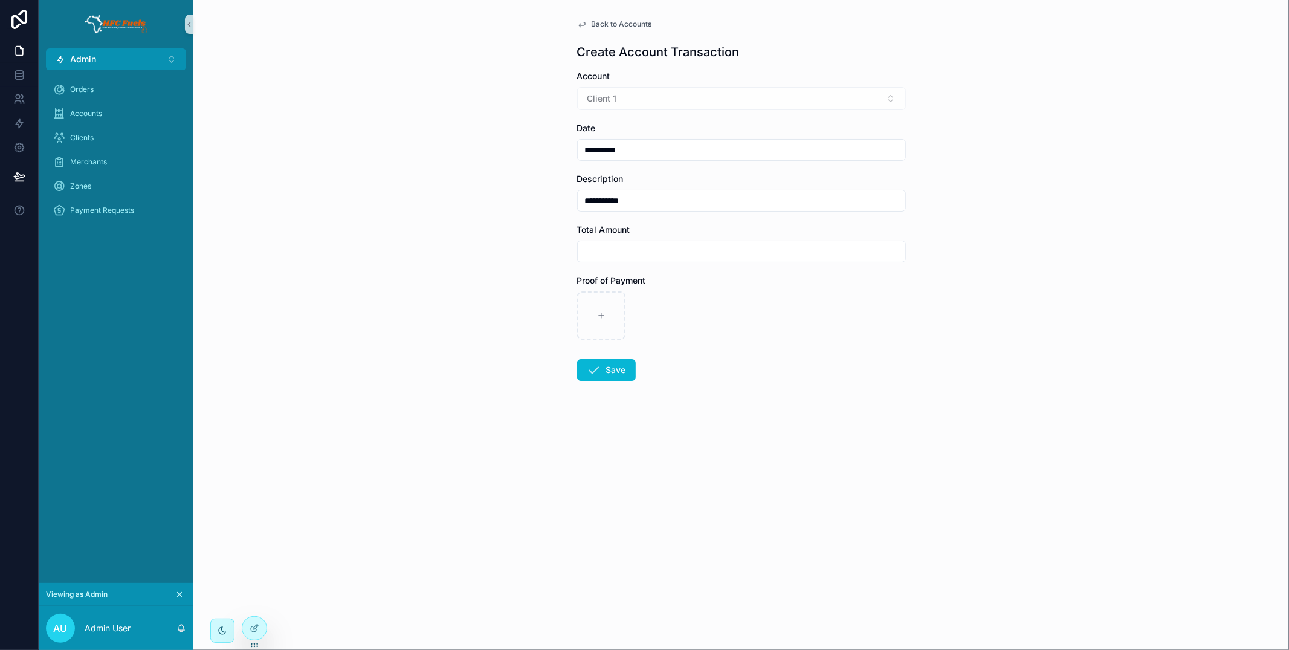
click at [624, 24] on span "Back to Accounts" at bounding box center [622, 24] width 60 height 10
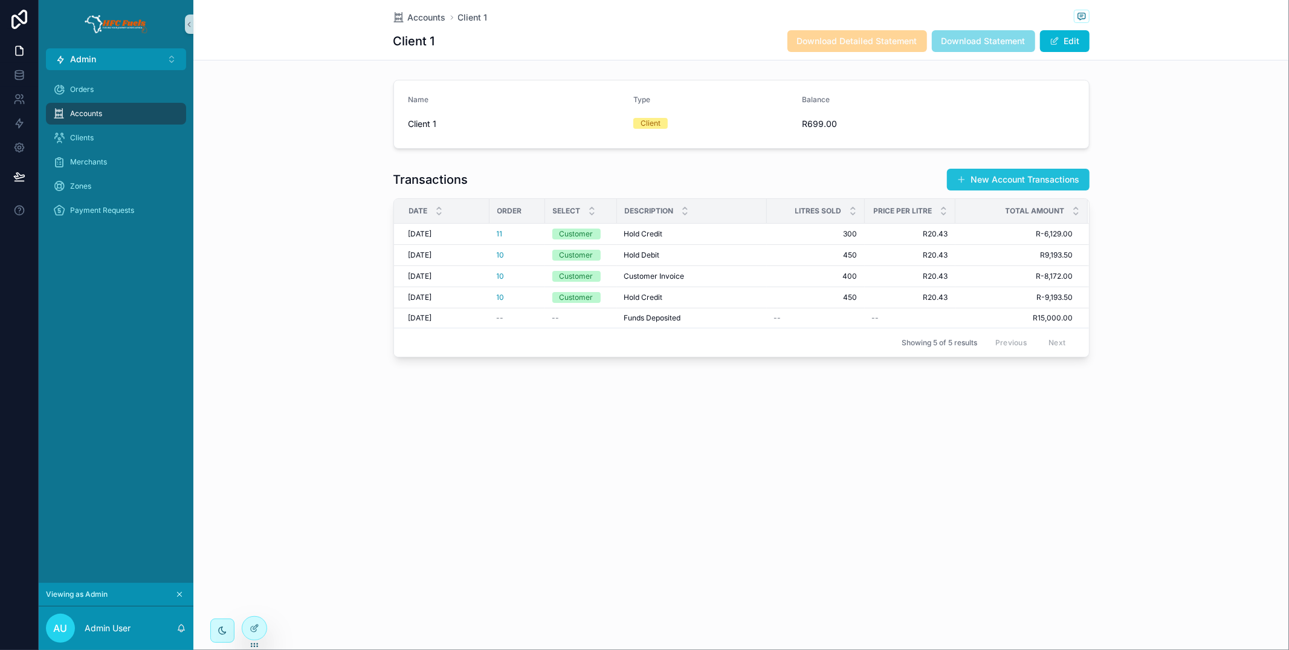
click at [966, 182] on button "New Account Transactions" at bounding box center [1018, 180] width 143 height 22
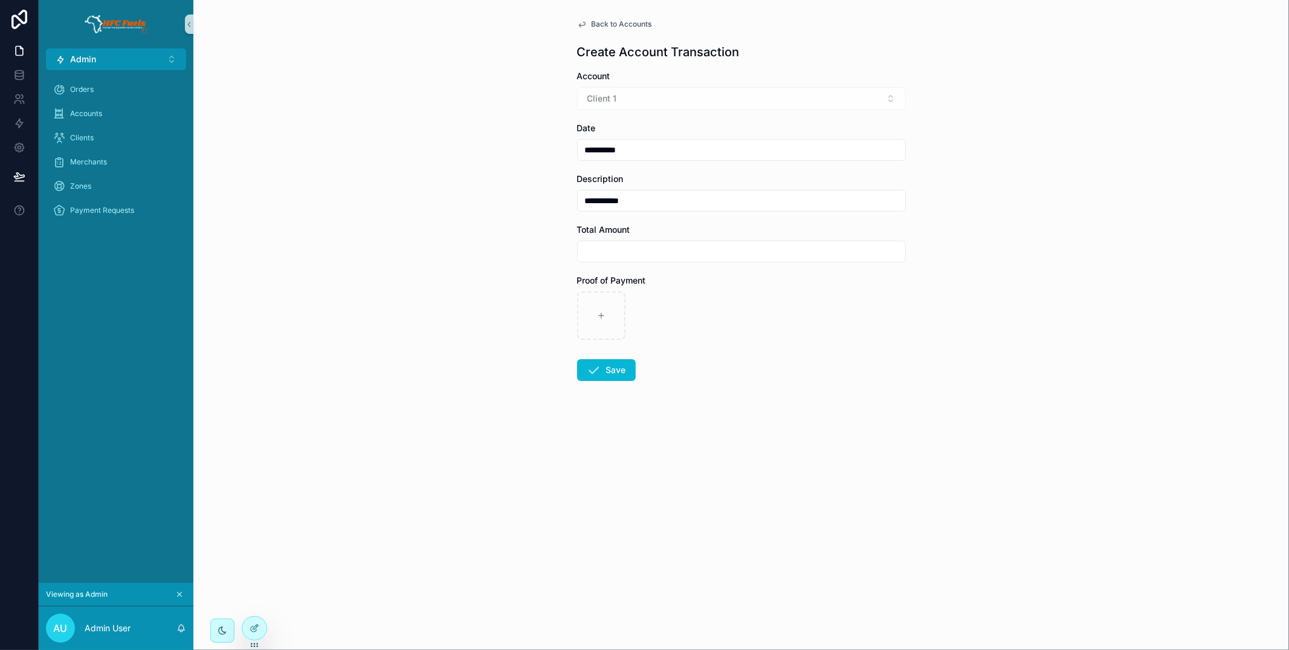
click at [644, 257] on input "scrollable content" at bounding box center [741, 251] width 327 height 17
type input "*********"
click at [603, 370] on button "Save" at bounding box center [606, 370] width 59 height 22
